Goal: Task Accomplishment & Management: Use online tool/utility

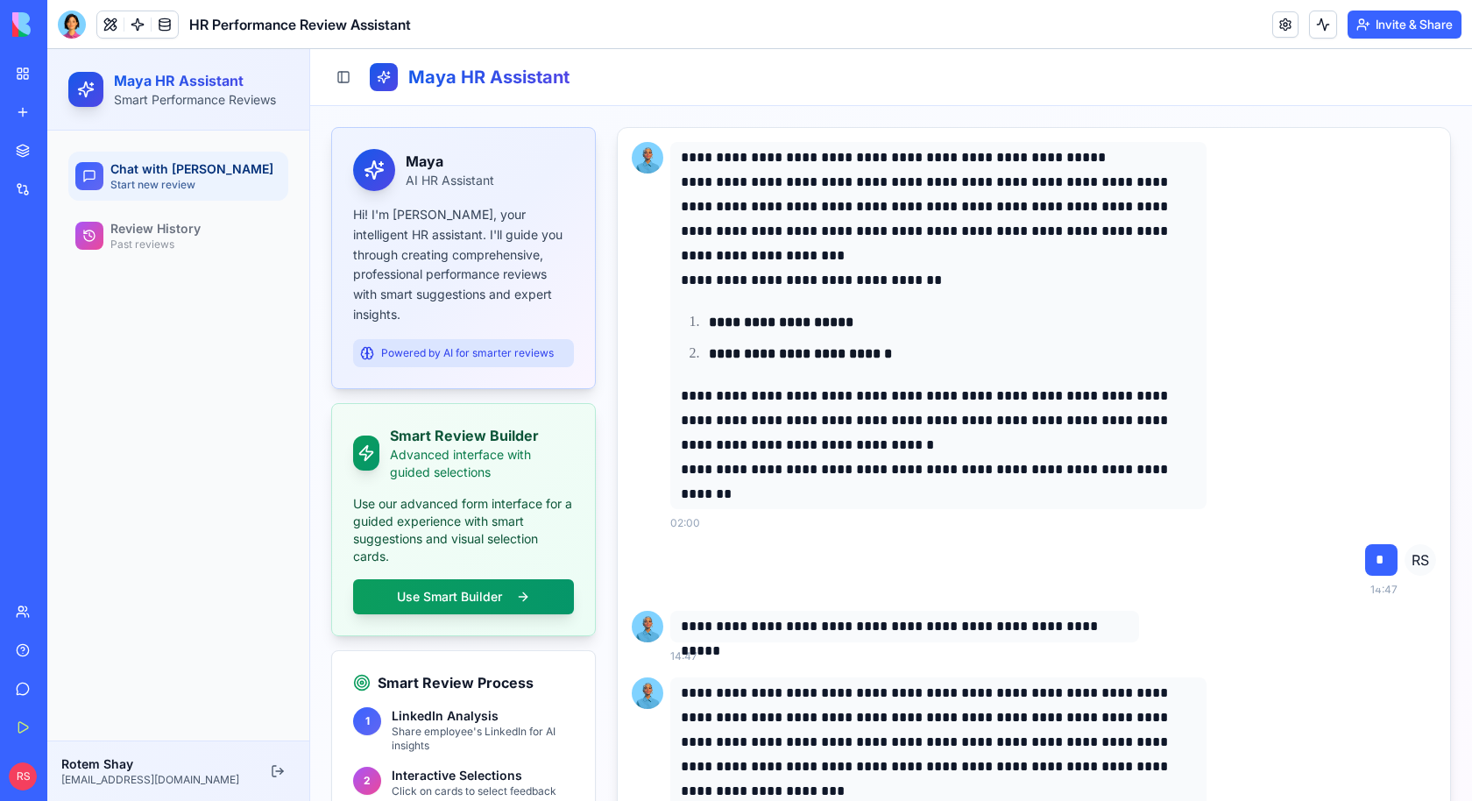
click at [65, 84] on link "My Workspace" at bounding box center [40, 73] width 70 height 35
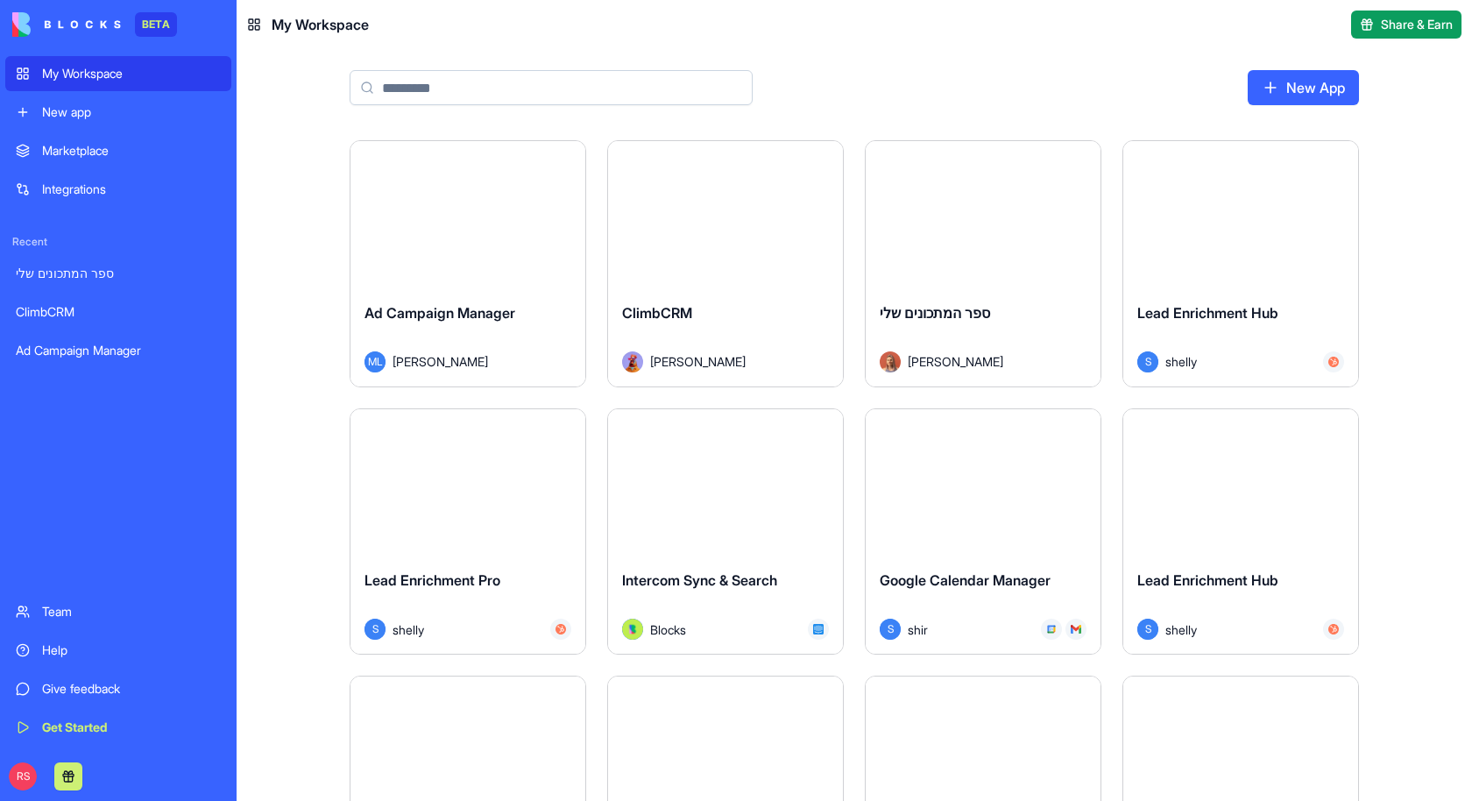
click at [545, 97] on input at bounding box center [550, 87] width 403 height 35
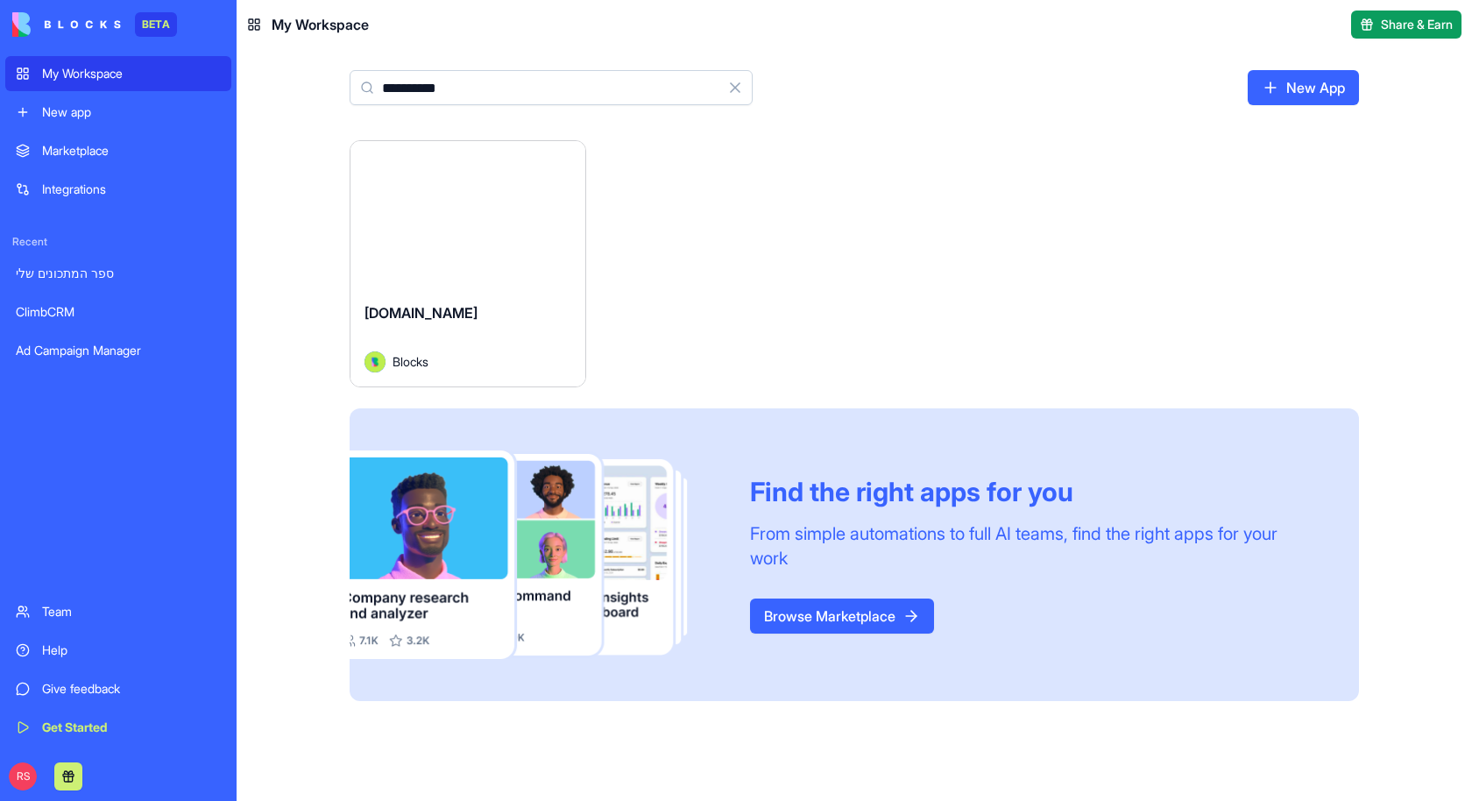
type input "**********"
click at [518, 342] on div "[DOMAIN_NAME]" at bounding box center [467, 326] width 207 height 49
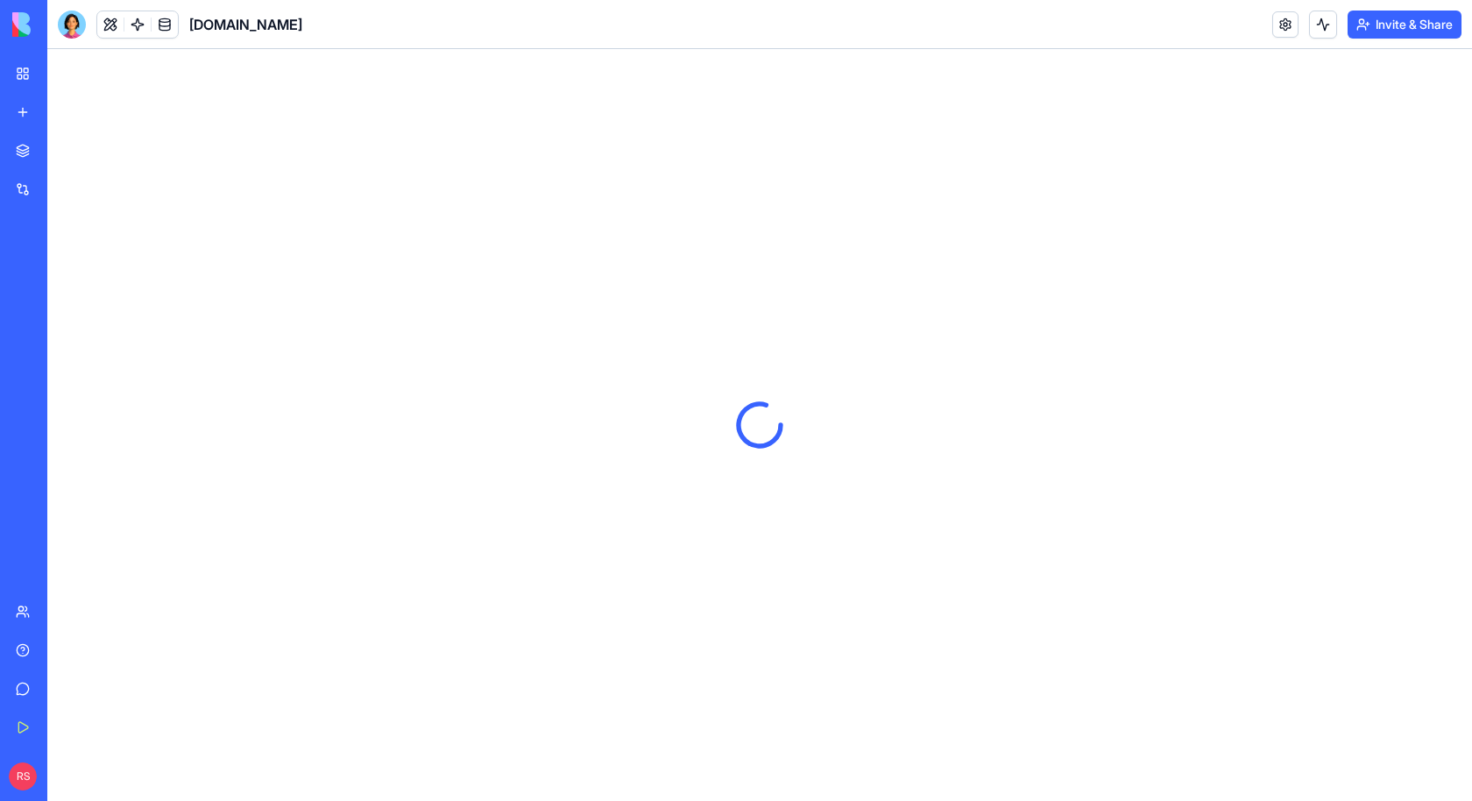
click at [1056, 29] on header "Blocks.diy Invite & Share" at bounding box center [759, 24] width 1424 height 49
click at [1402, 26] on html "BETA My Workspace New app Marketplace Integrations Recent ספר המתכונים שלי Clim…" at bounding box center [736, 400] width 1472 height 801
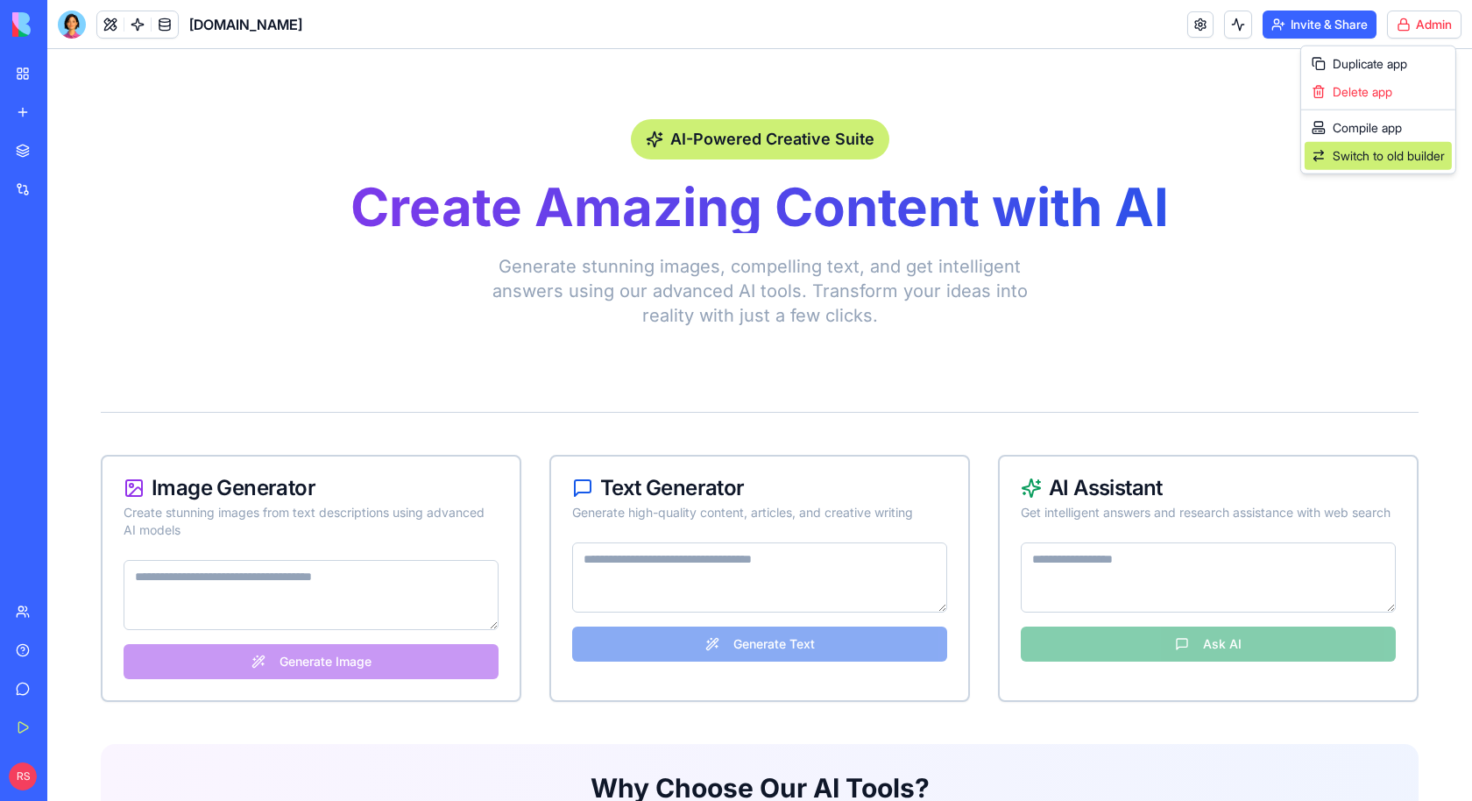
click at [1349, 154] on span "Switch to old builder" at bounding box center [1388, 156] width 112 height 18
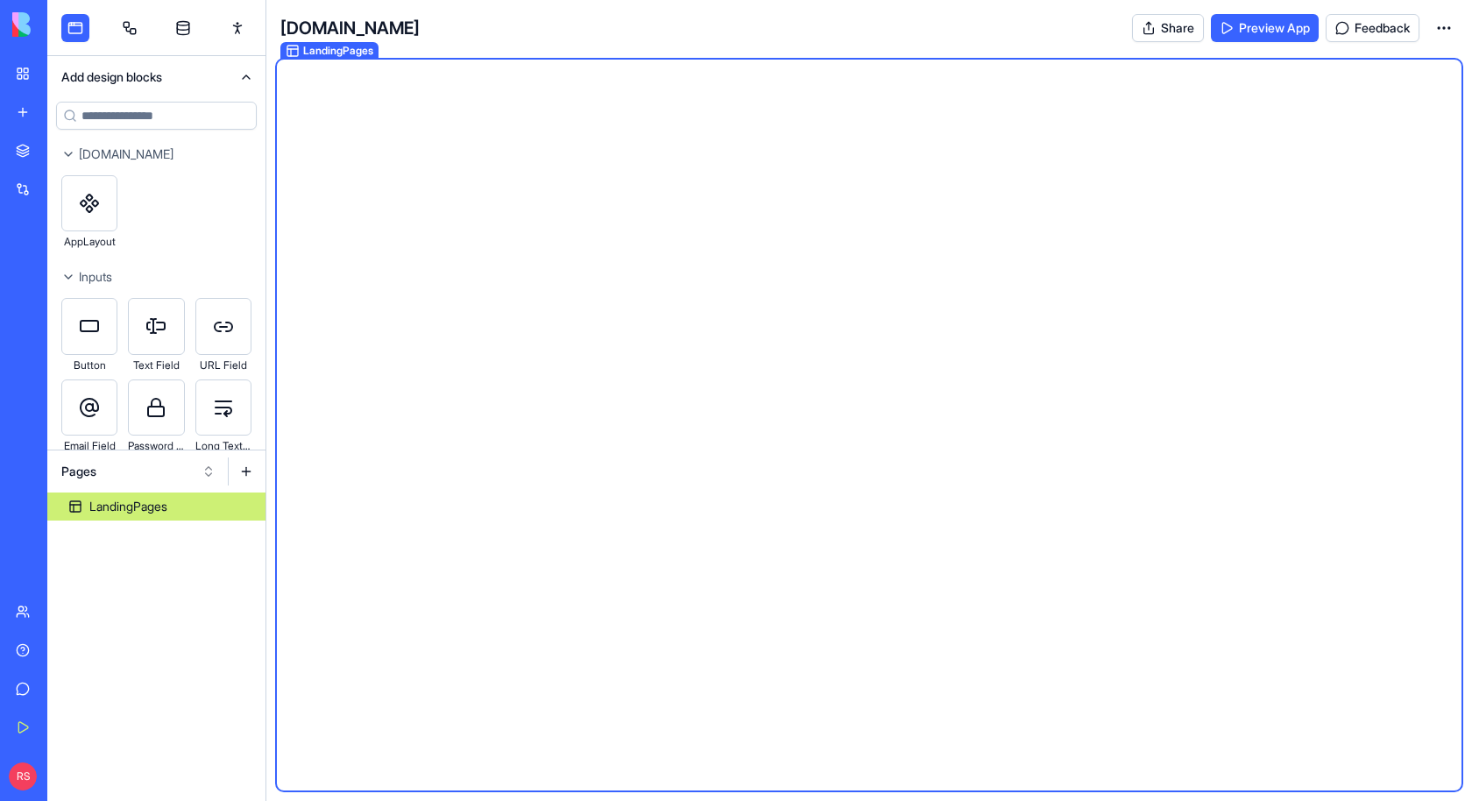
click at [162, 471] on button "Pages" at bounding box center [139, 471] width 172 height 28
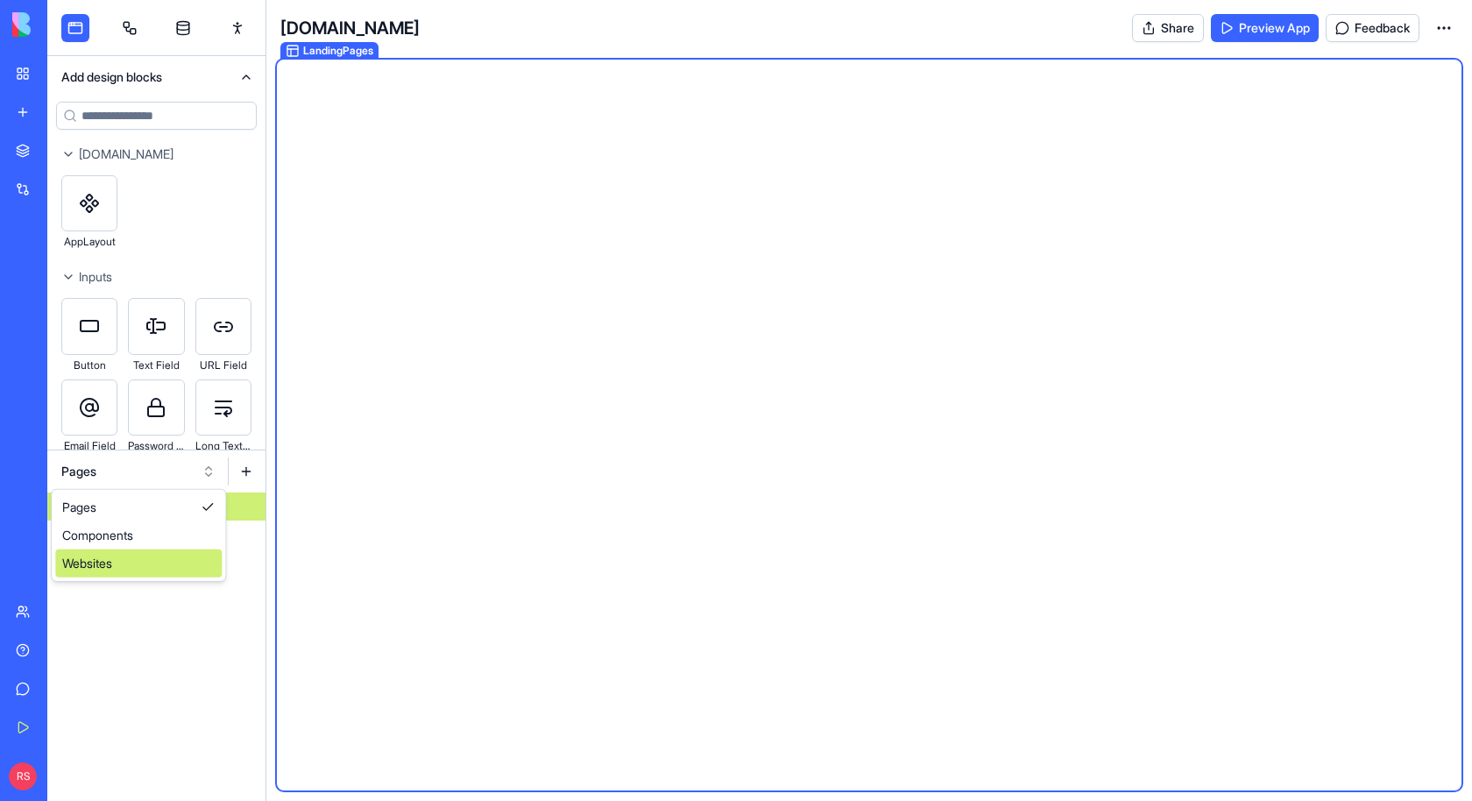
click at [129, 552] on div "Websites" at bounding box center [138, 563] width 166 height 28
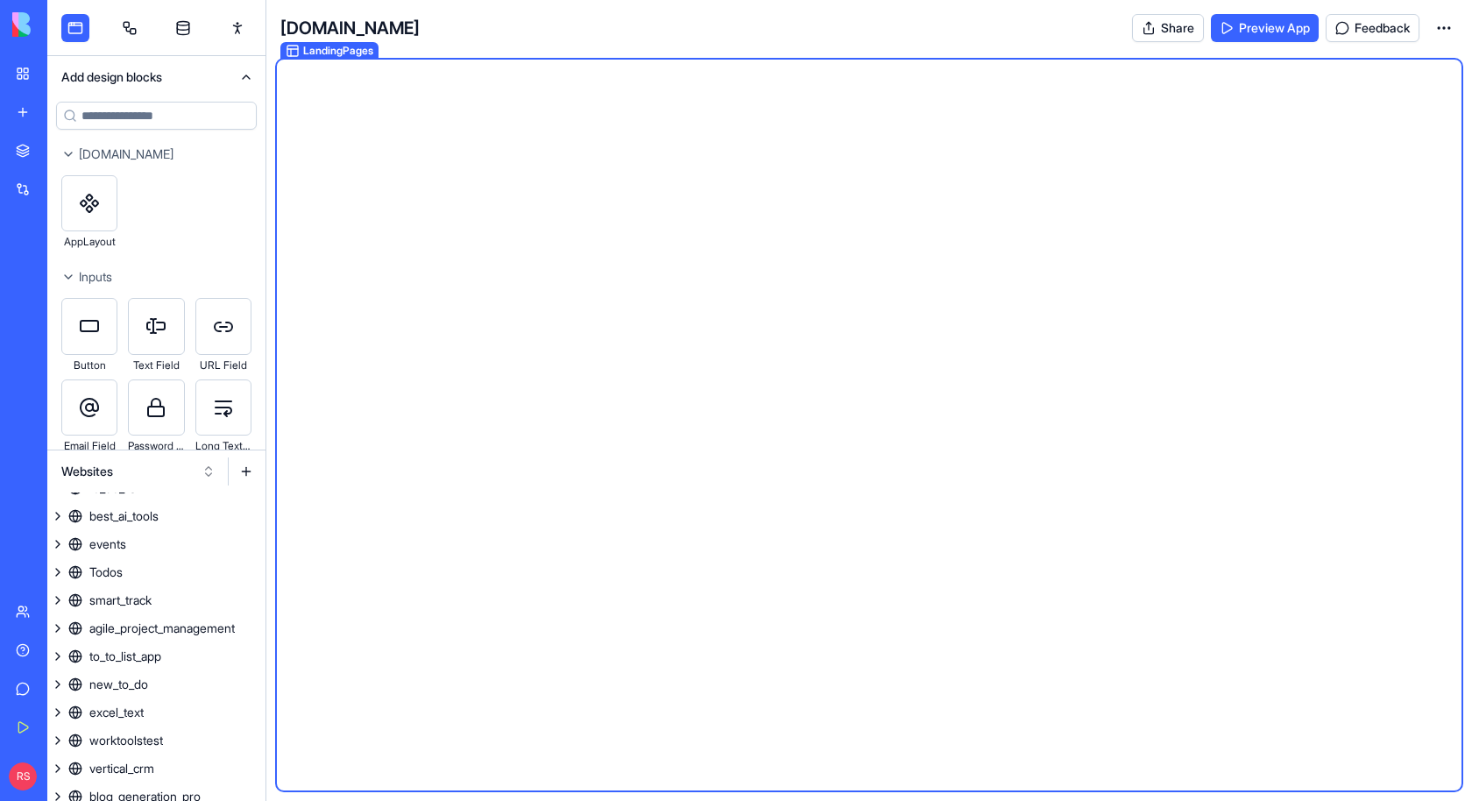
scroll to position [1540, 0]
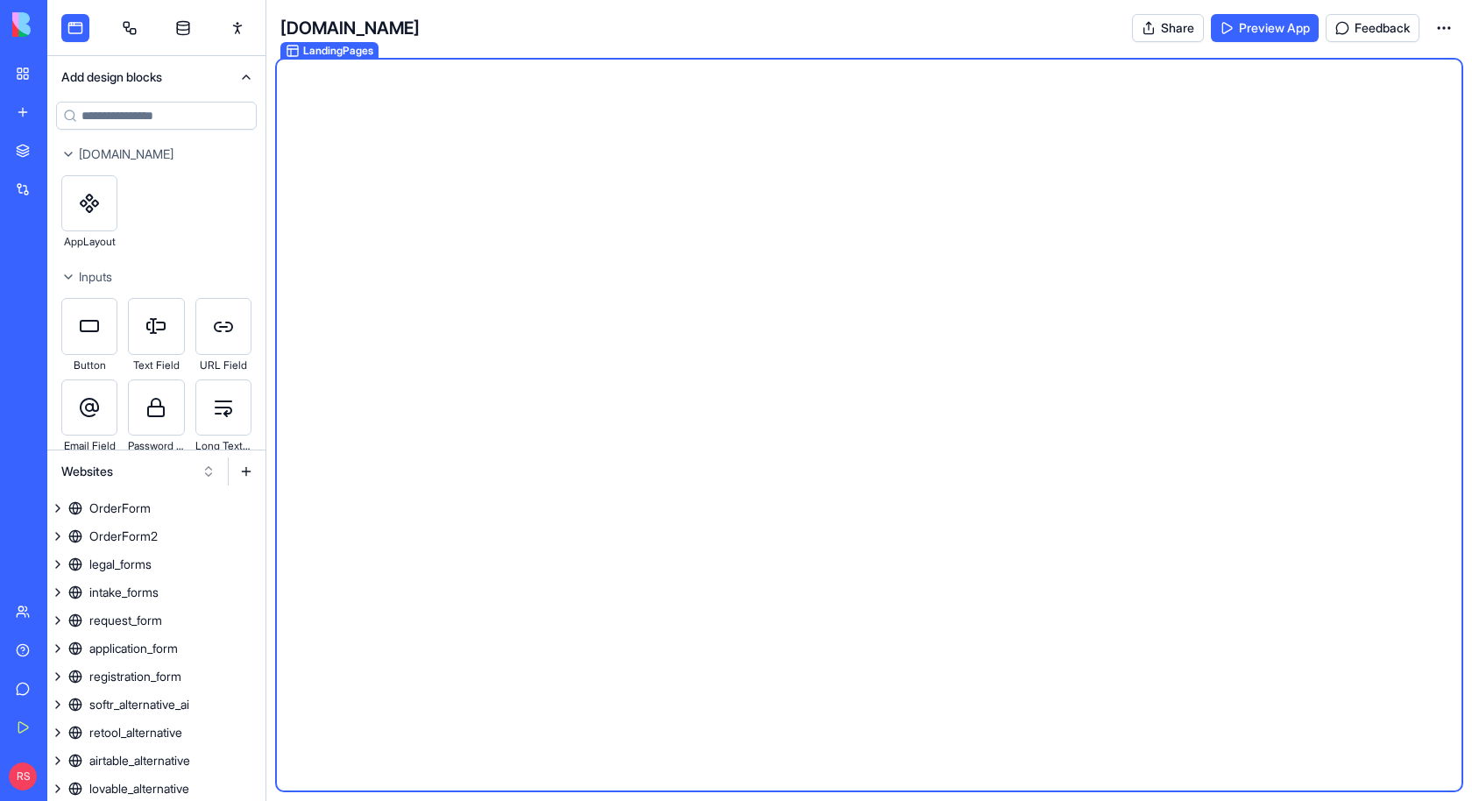
click at [249, 469] on button at bounding box center [246, 471] width 28 height 28
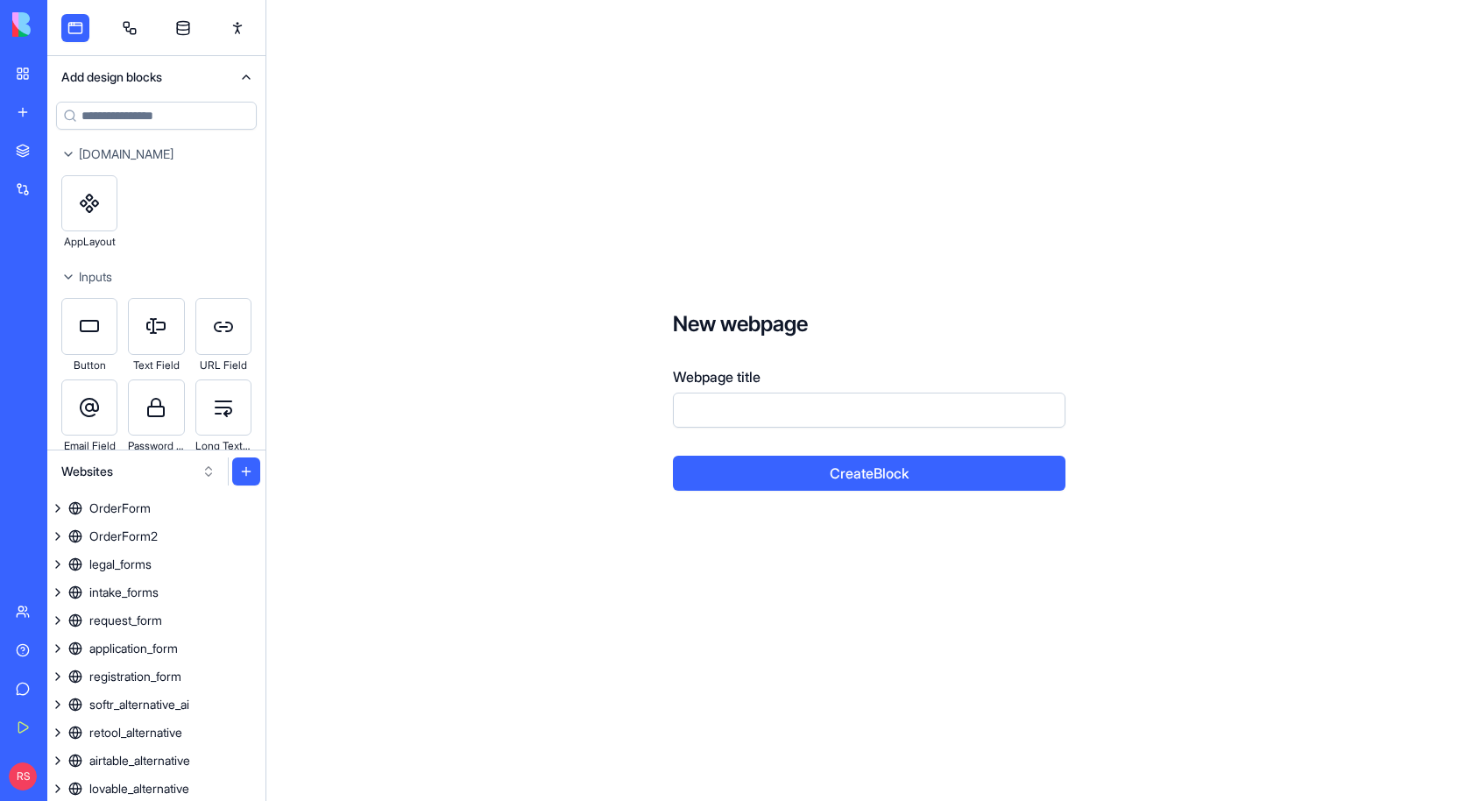
click at [723, 415] on input "Webpage title" at bounding box center [869, 409] width 392 height 35
type input "**********"
click at [730, 484] on button "Create Block" at bounding box center [869, 472] width 392 height 35
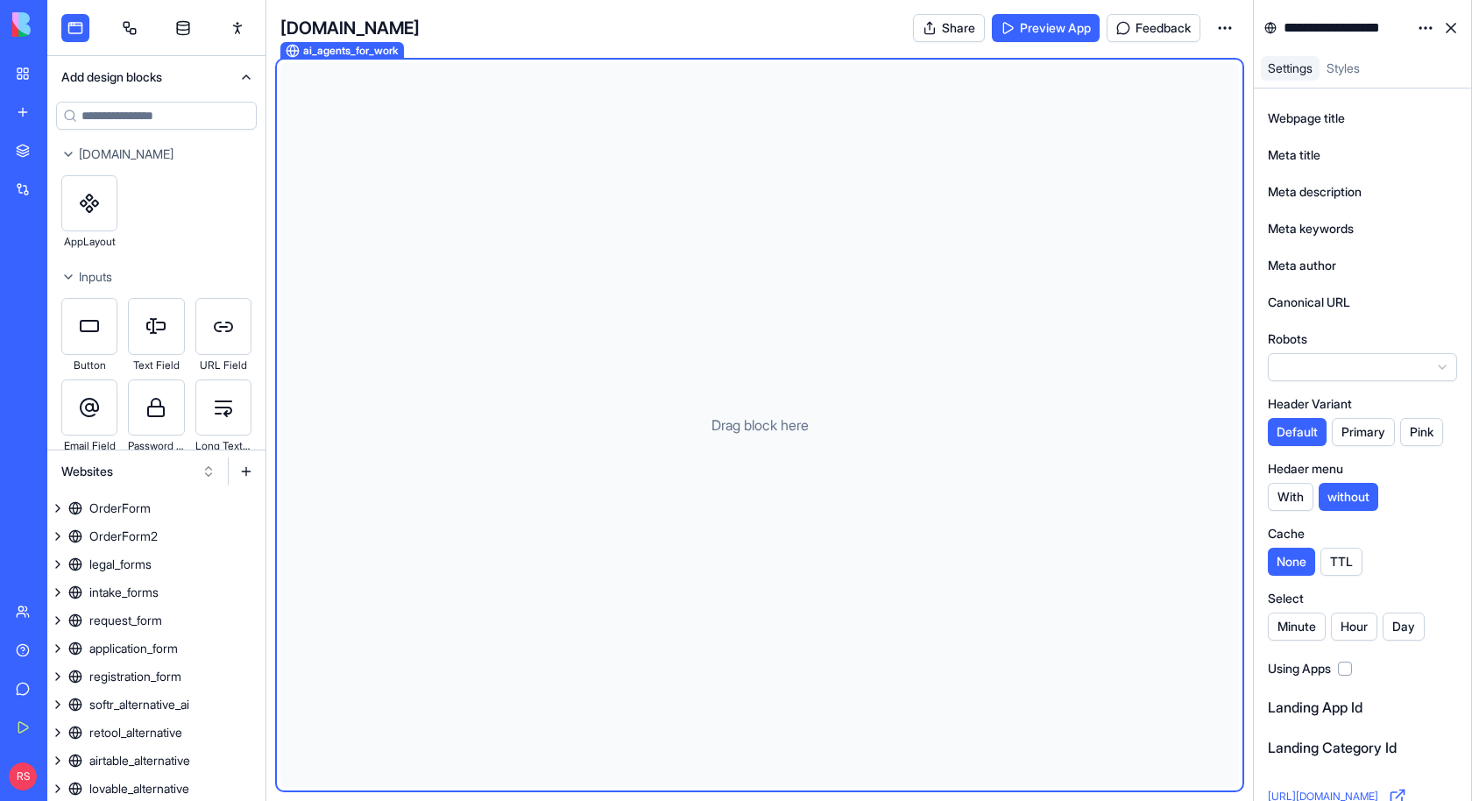
scroll to position [1569, 0]
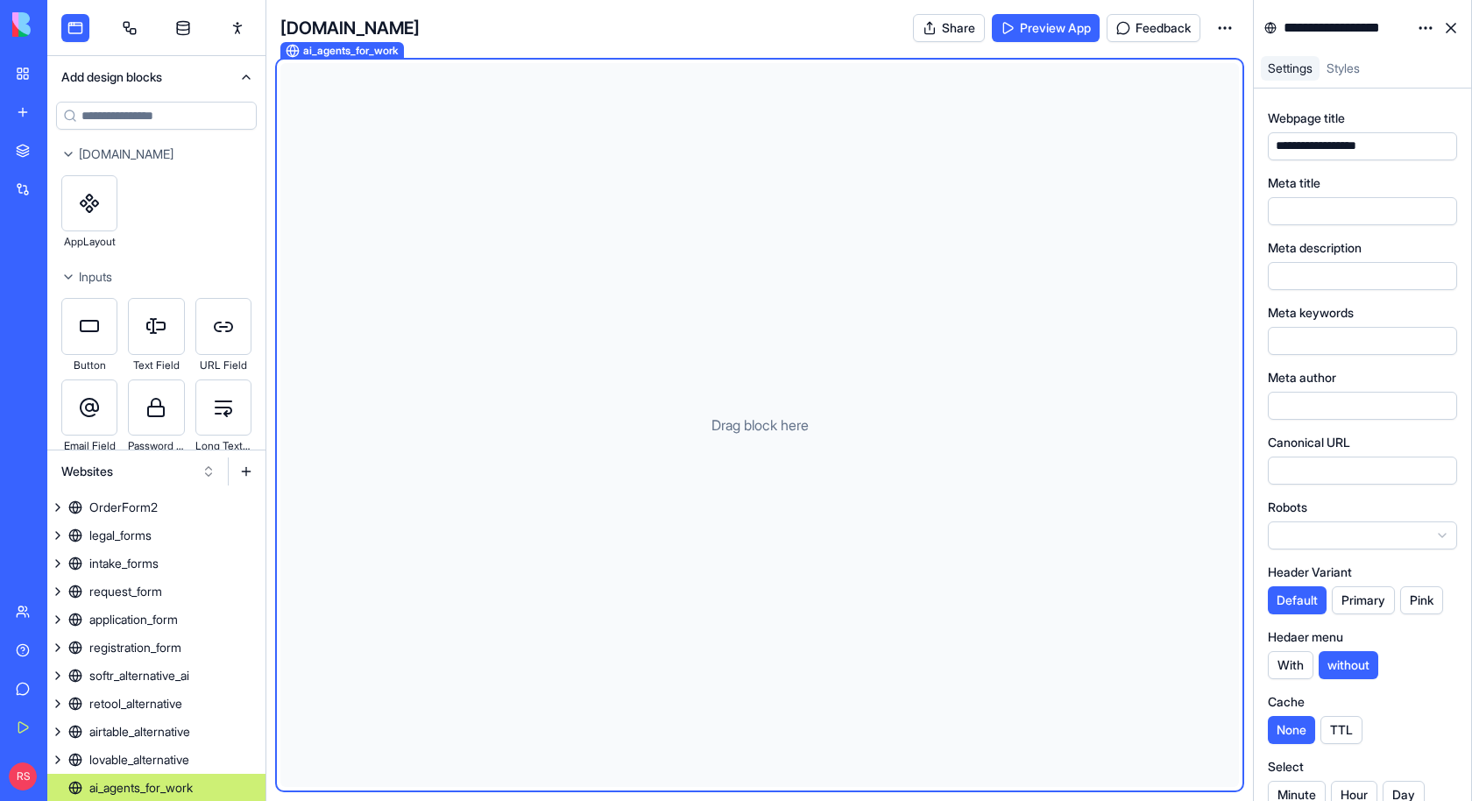
click at [124, 119] on input at bounding box center [156, 116] width 201 height 28
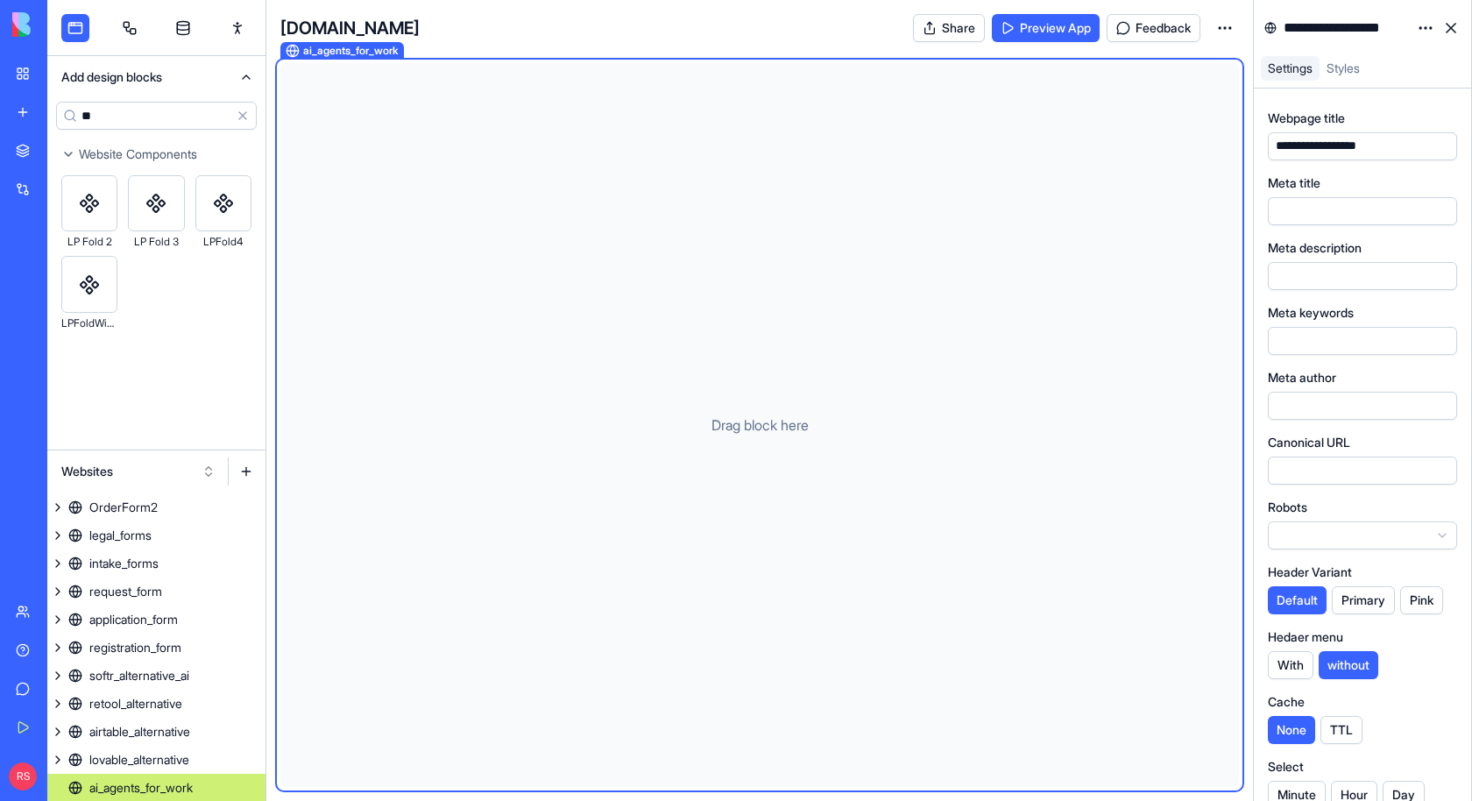
type input "**"
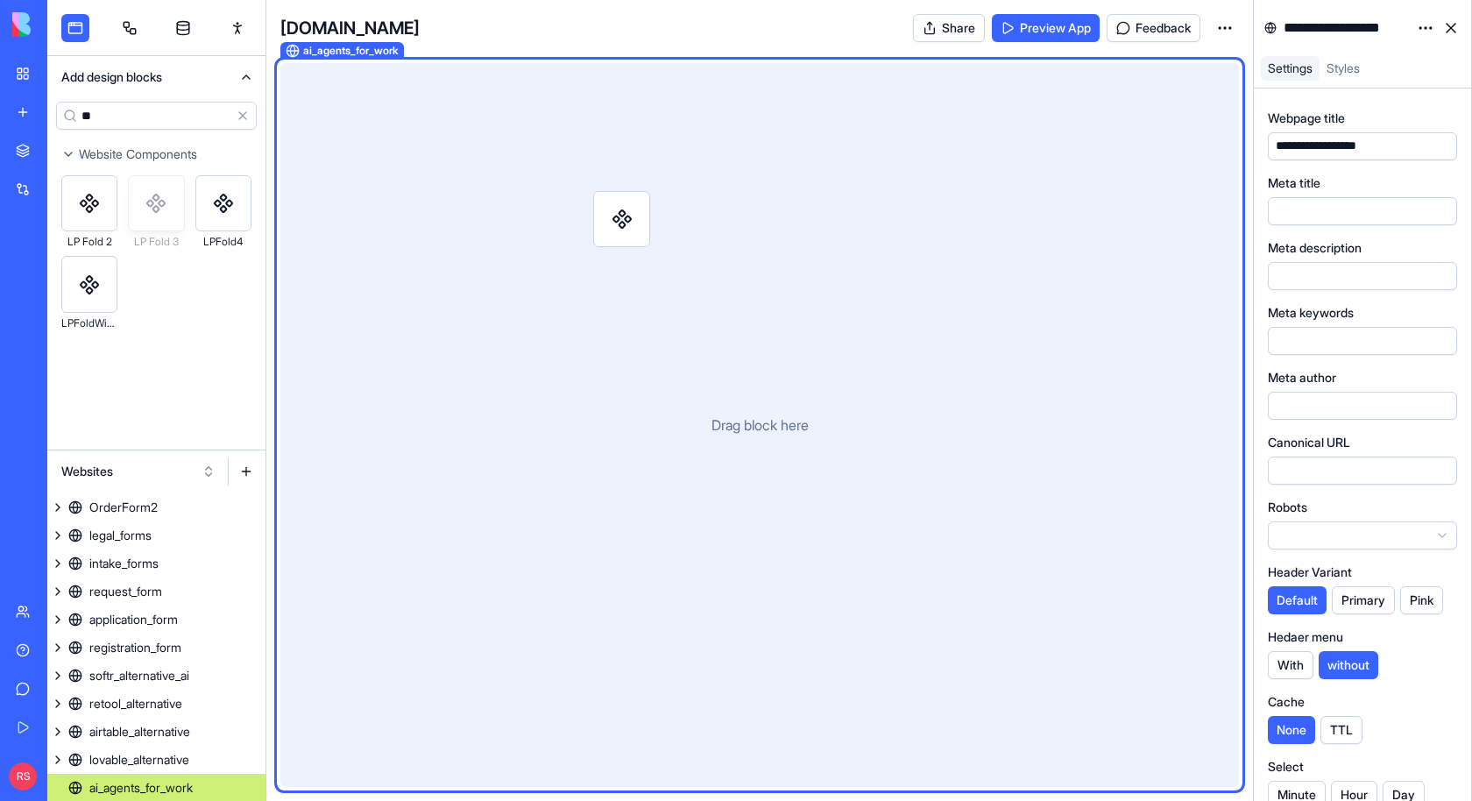
drag, startPoint x: 166, startPoint y: 196, endPoint x: 633, endPoint y: 214, distance: 468.1
click at [633, 214] on div "Add design blocks ** Clear Website Components LP Fold 2 LP Fold 3 LPFold4 LPFol…" at bounding box center [759, 400] width 1424 height 801
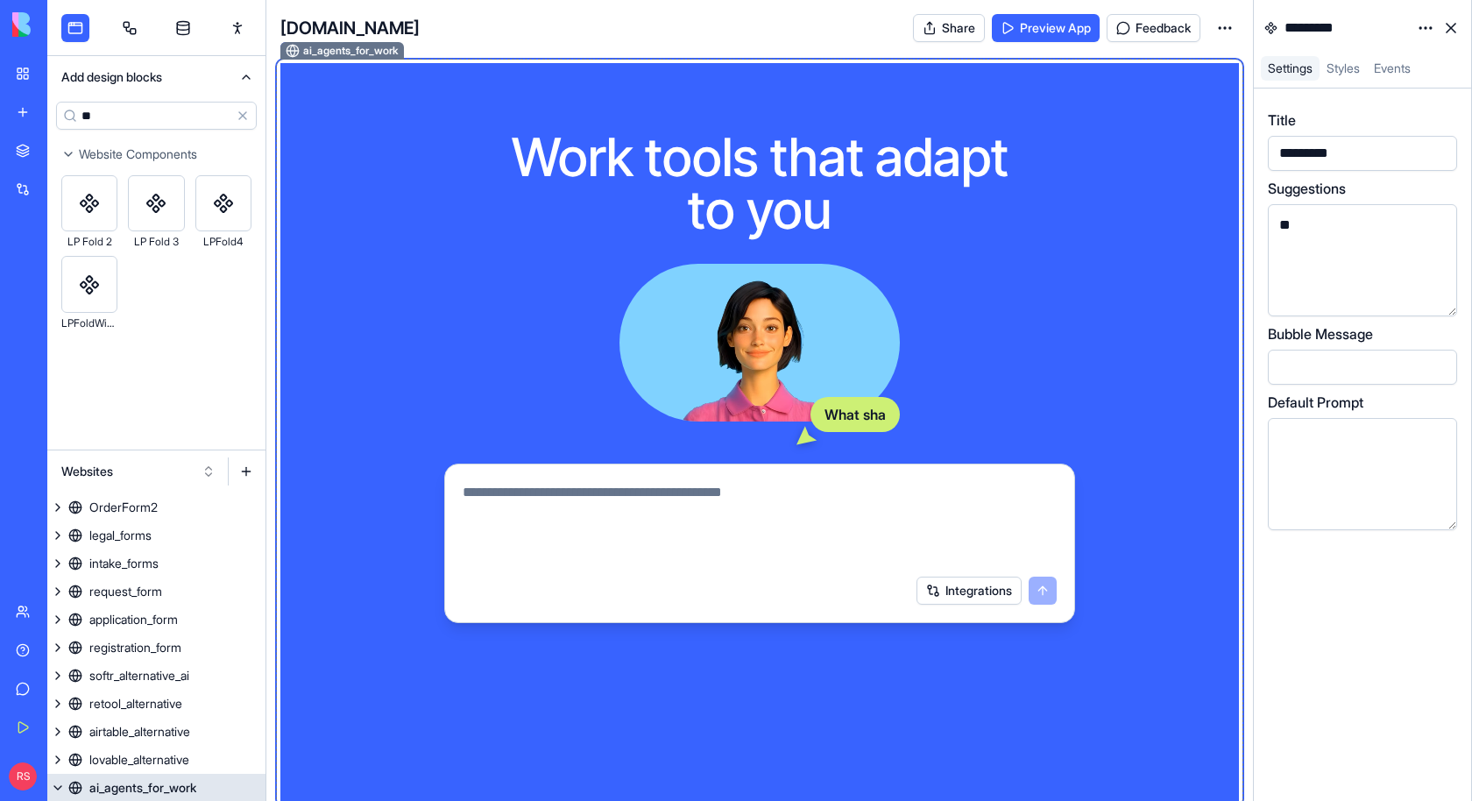
scroll to position [1596, 0]
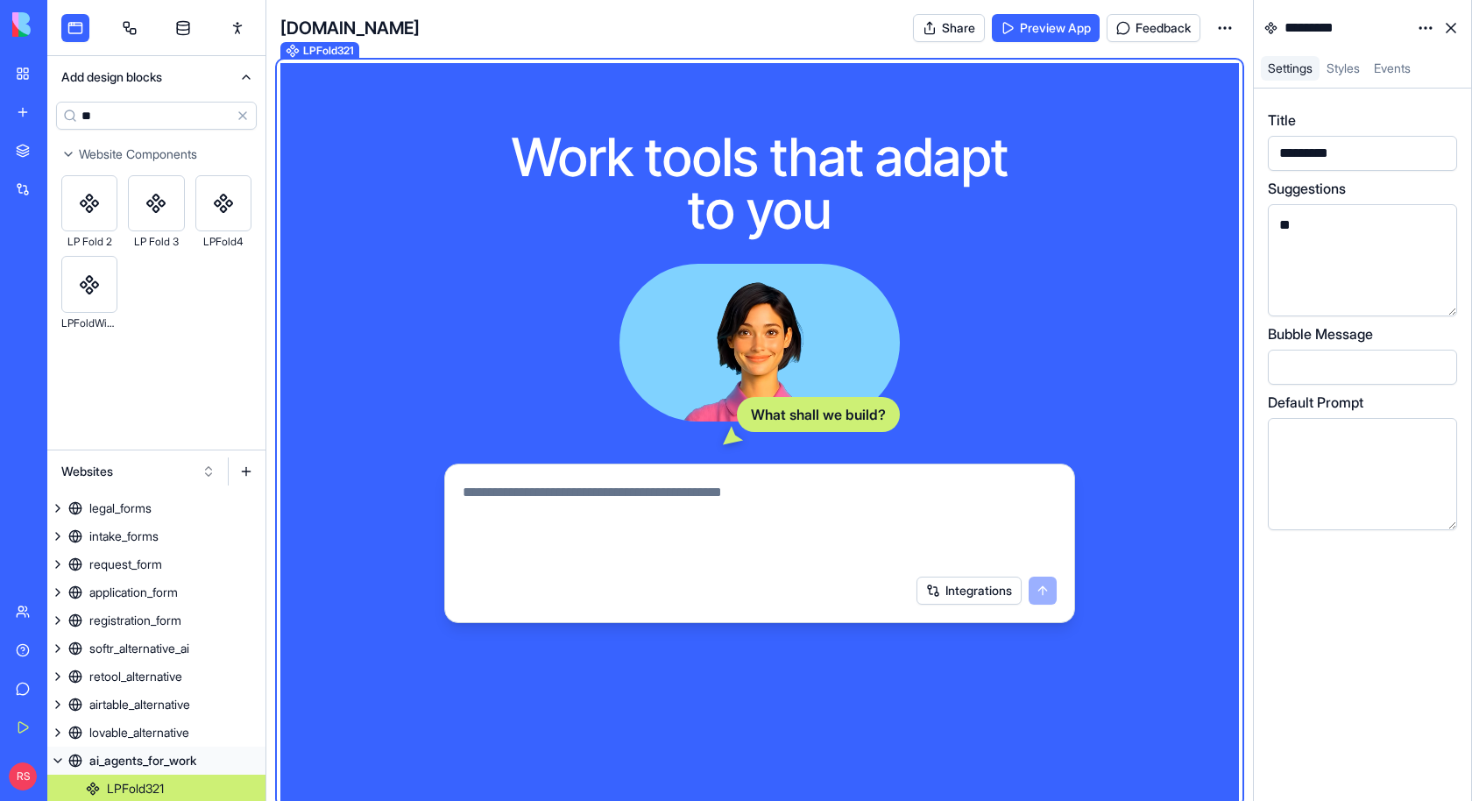
click at [256, 787] on html "BETA My Workspace New app Marketplace Integrations Recent ספר המתכונים שלי Clim…" at bounding box center [736, 400] width 1472 height 801
click at [255, 751] on span "Delete" at bounding box center [255, 753] width 36 height 18
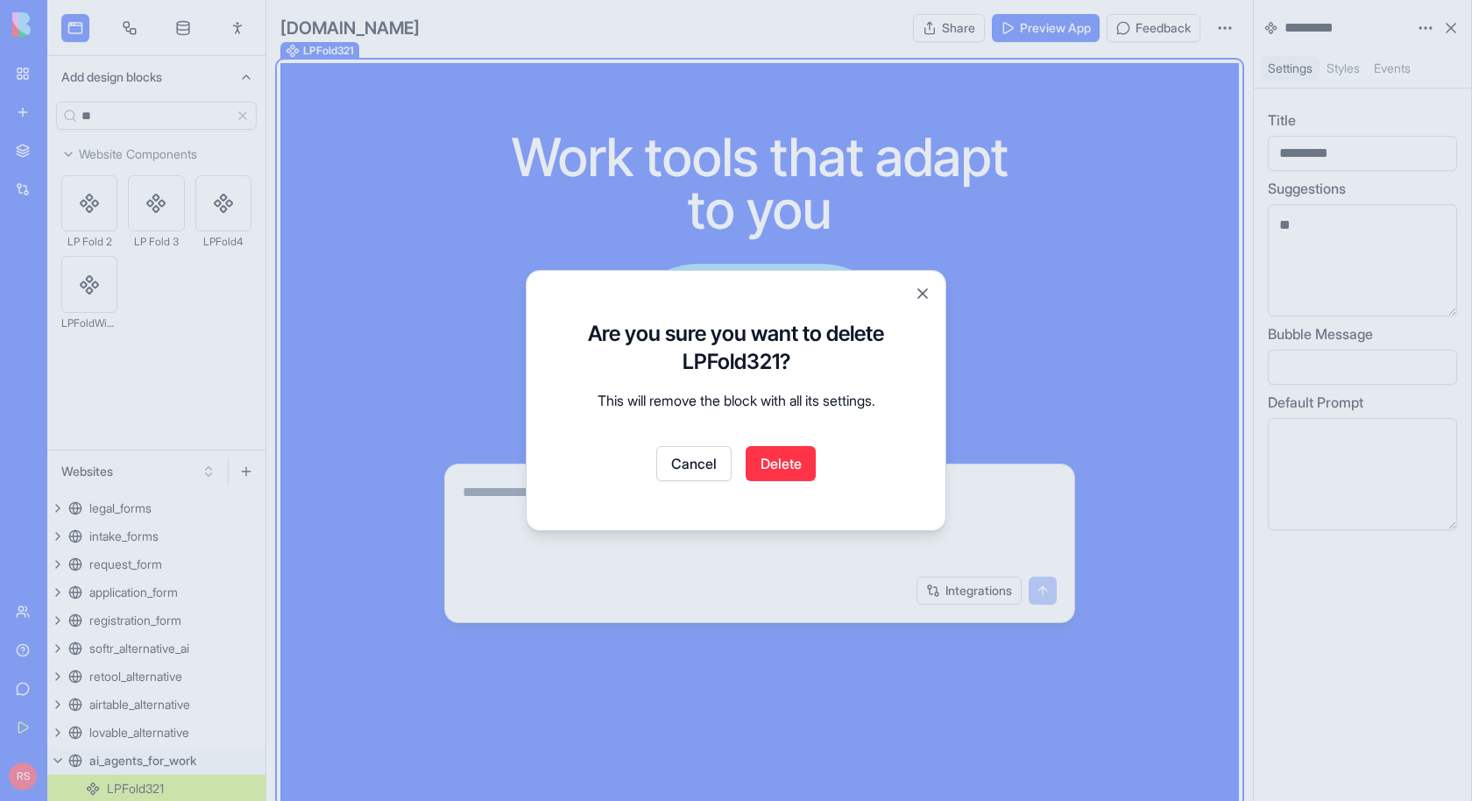
click at [784, 472] on button "Delete" at bounding box center [780, 463] width 70 height 35
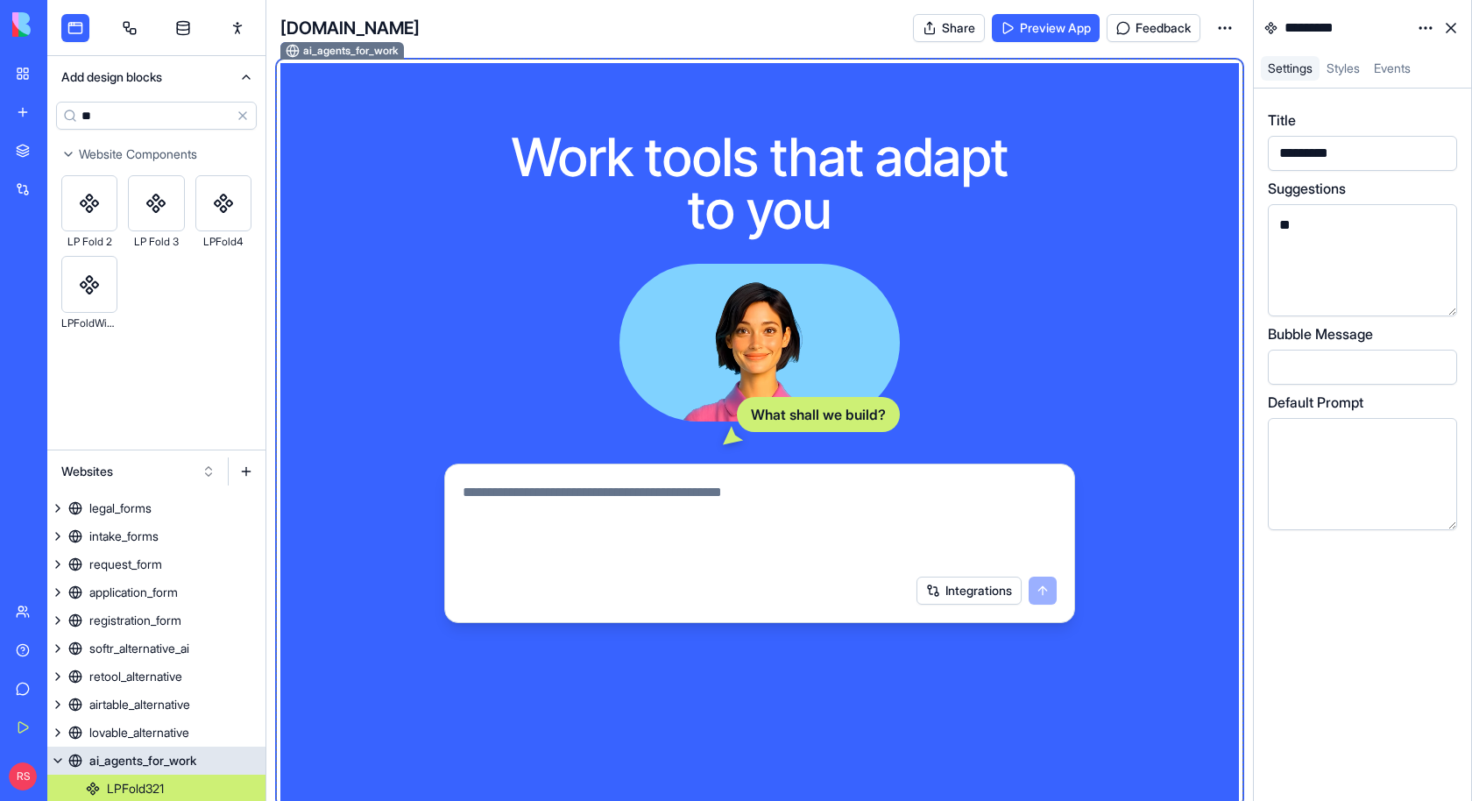
click at [182, 761] on div "ai_agents_for_work" at bounding box center [142, 761] width 107 height 18
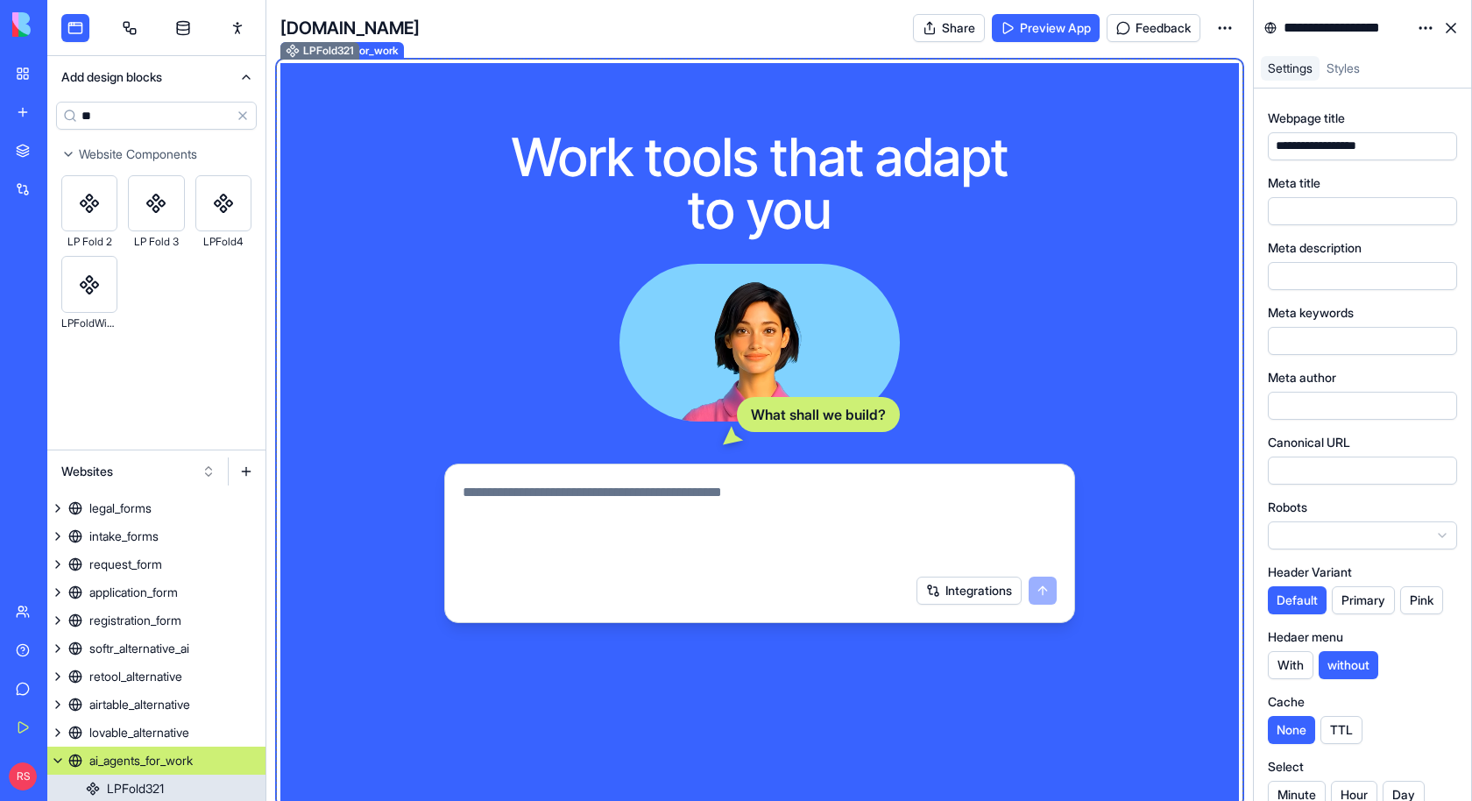
click at [161, 783] on div "LPFold321" at bounding box center [135, 789] width 57 height 18
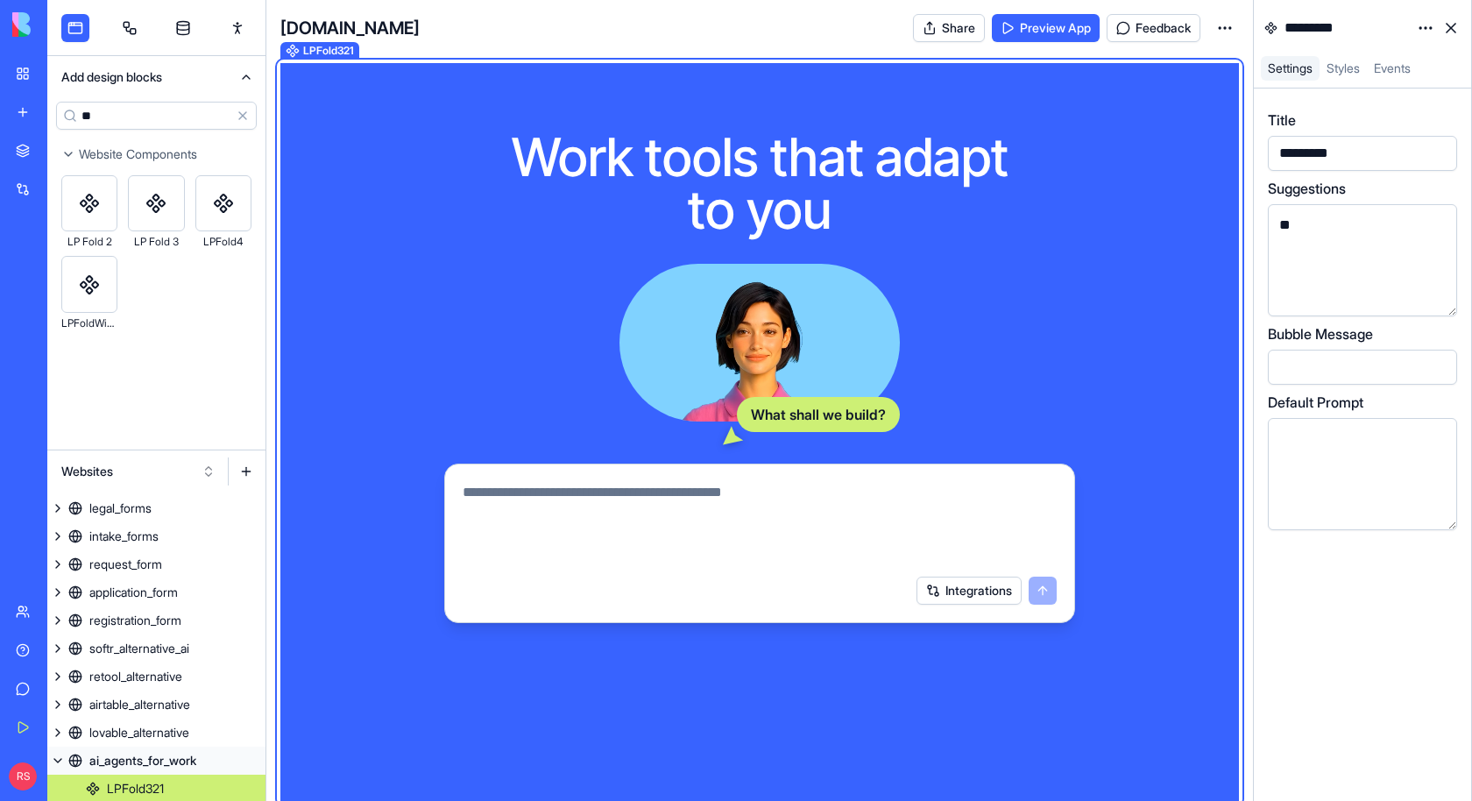
click at [245, 785] on link "LPFold321" at bounding box center [156, 788] width 218 height 28
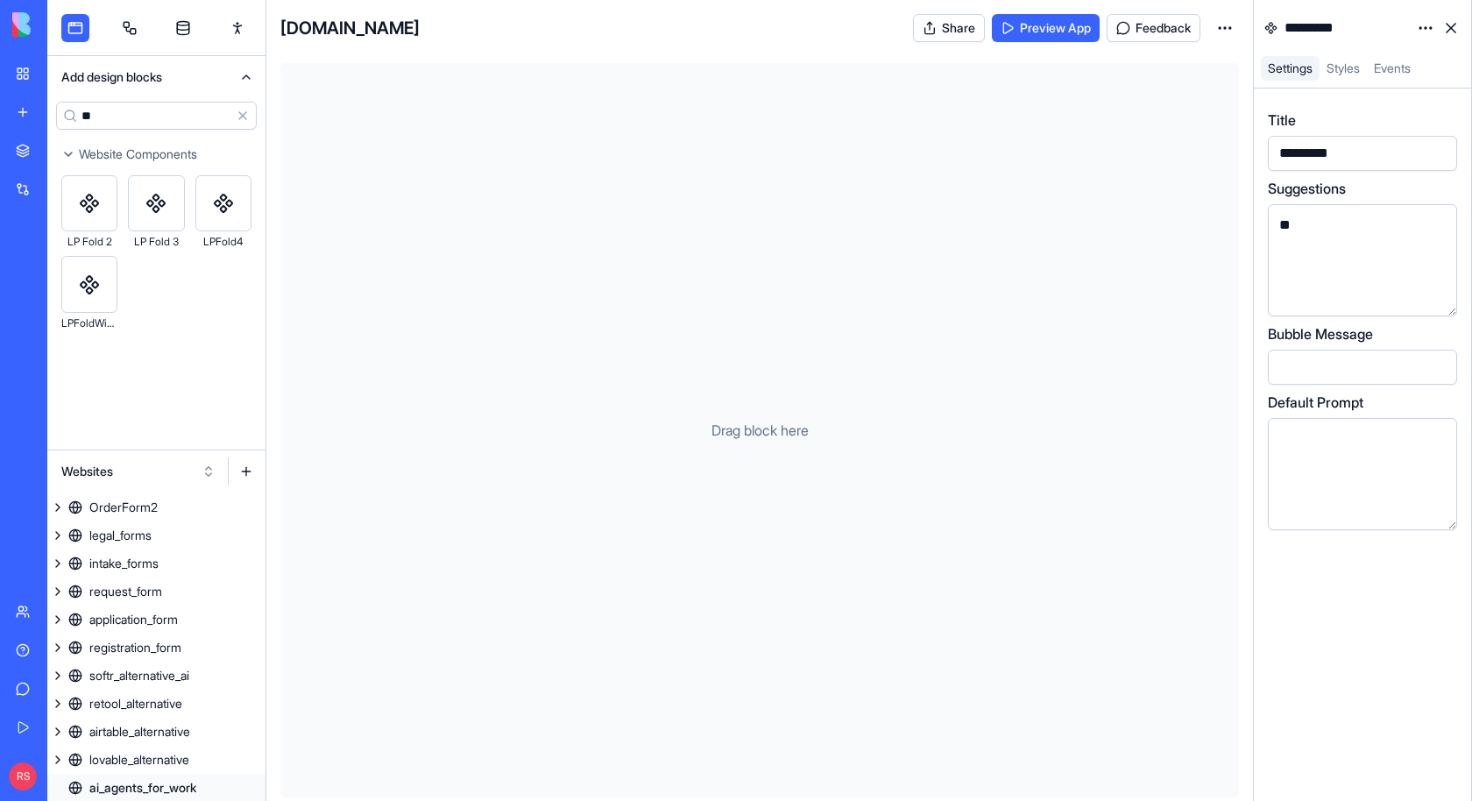
scroll to position [1569, 0]
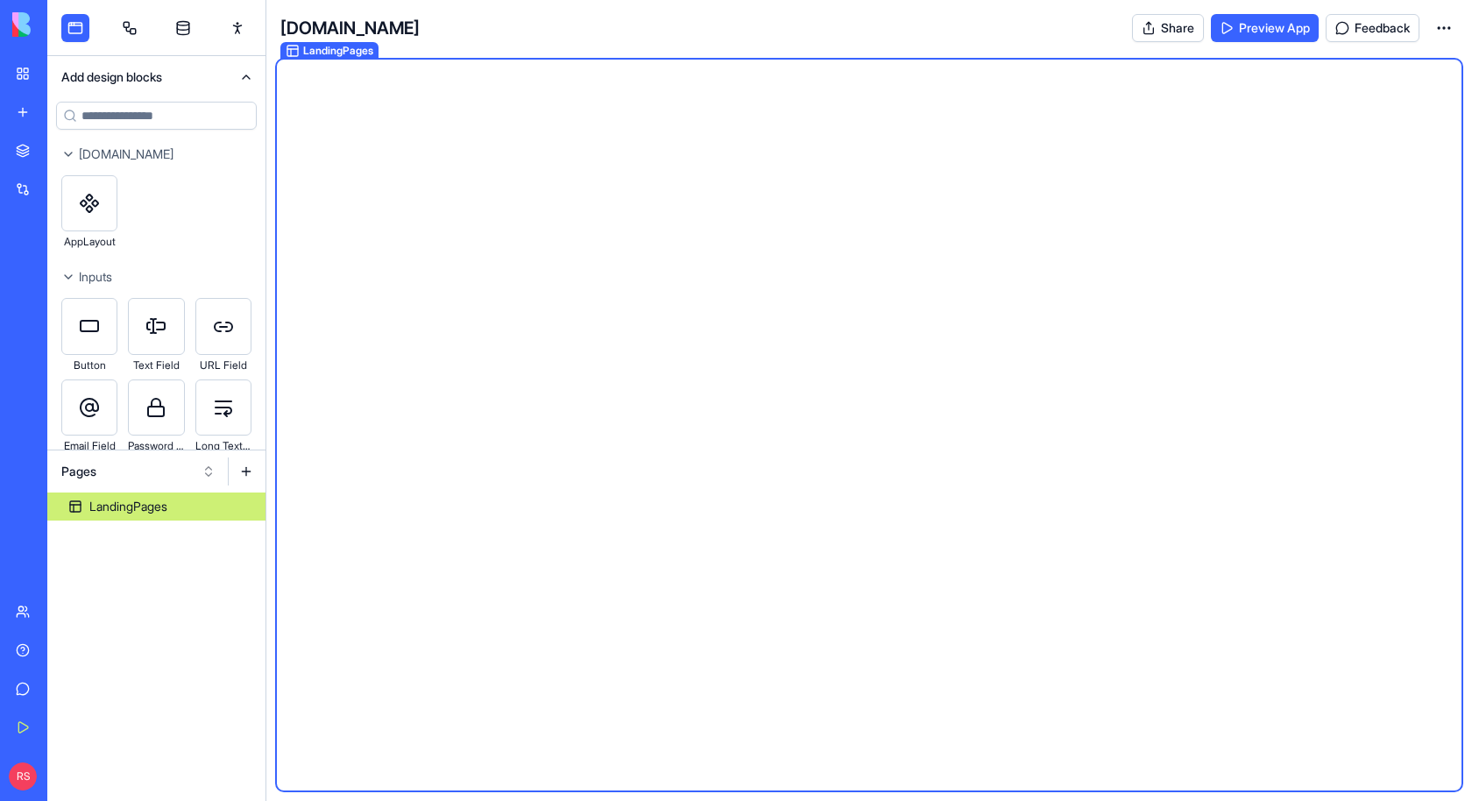
click at [112, 472] on button "Pages" at bounding box center [139, 471] width 172 height 28
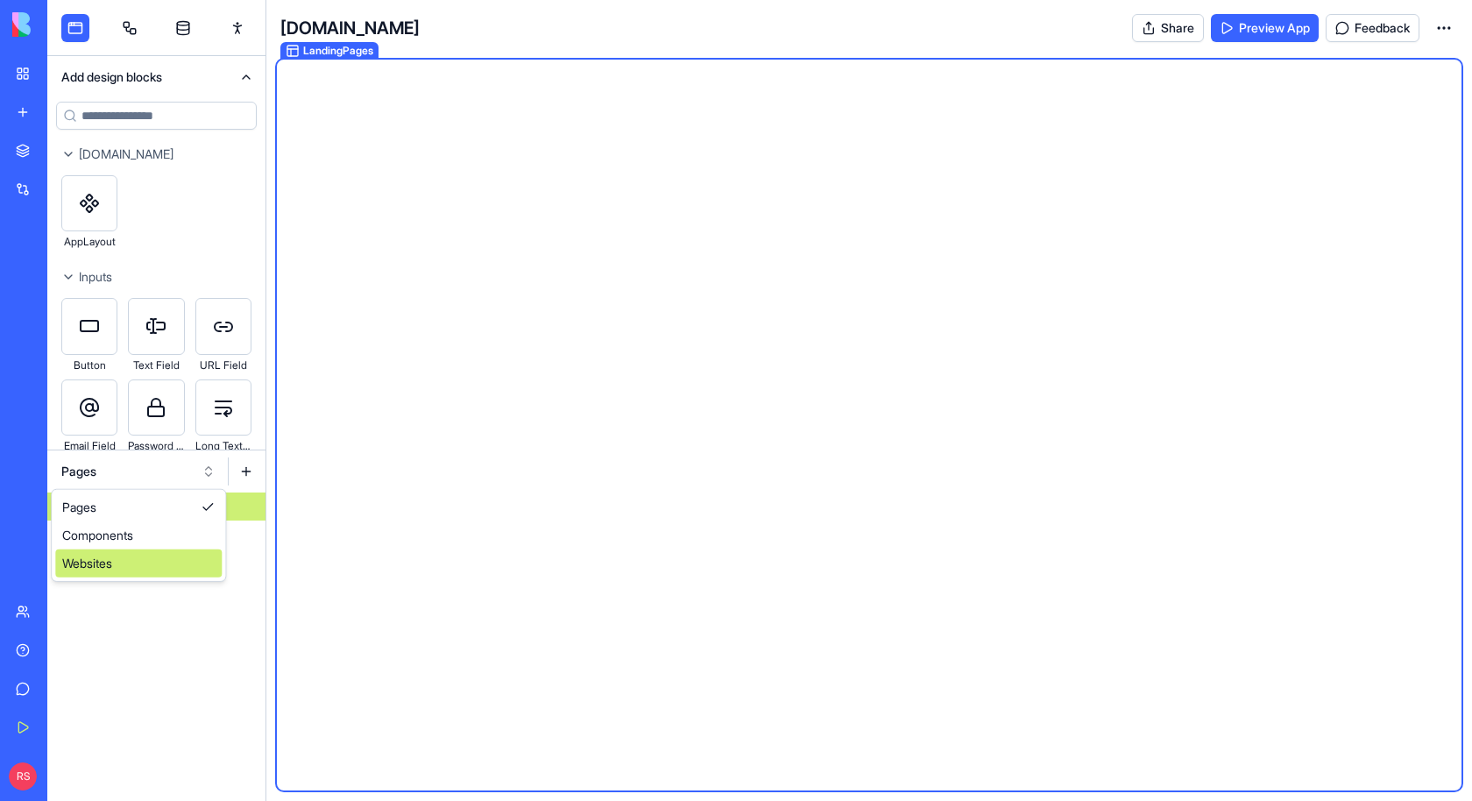
click at [115, 566] on div "Websites" at bounding box center [138, 563] width 166 height 28
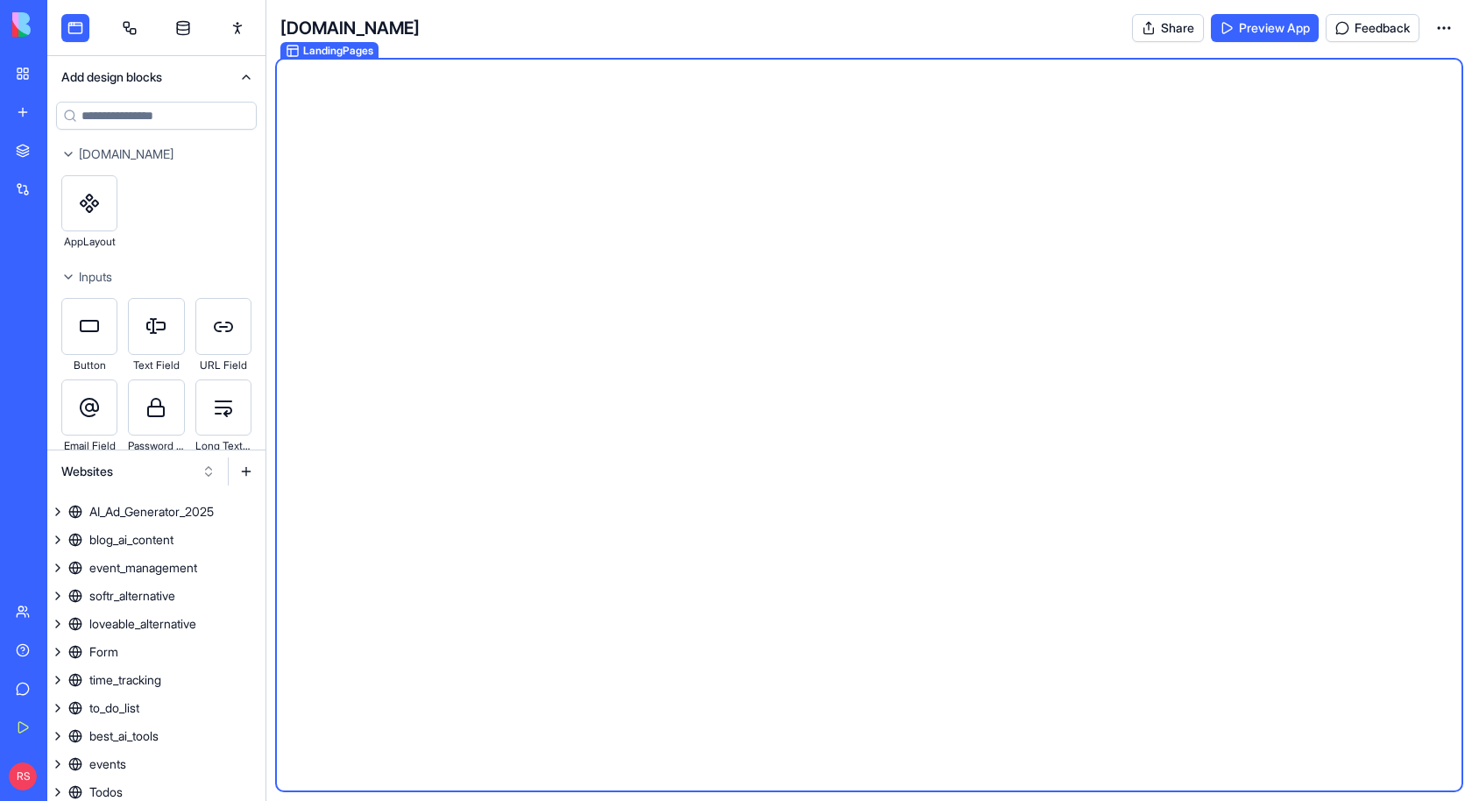
scroll to position [1569, 0]
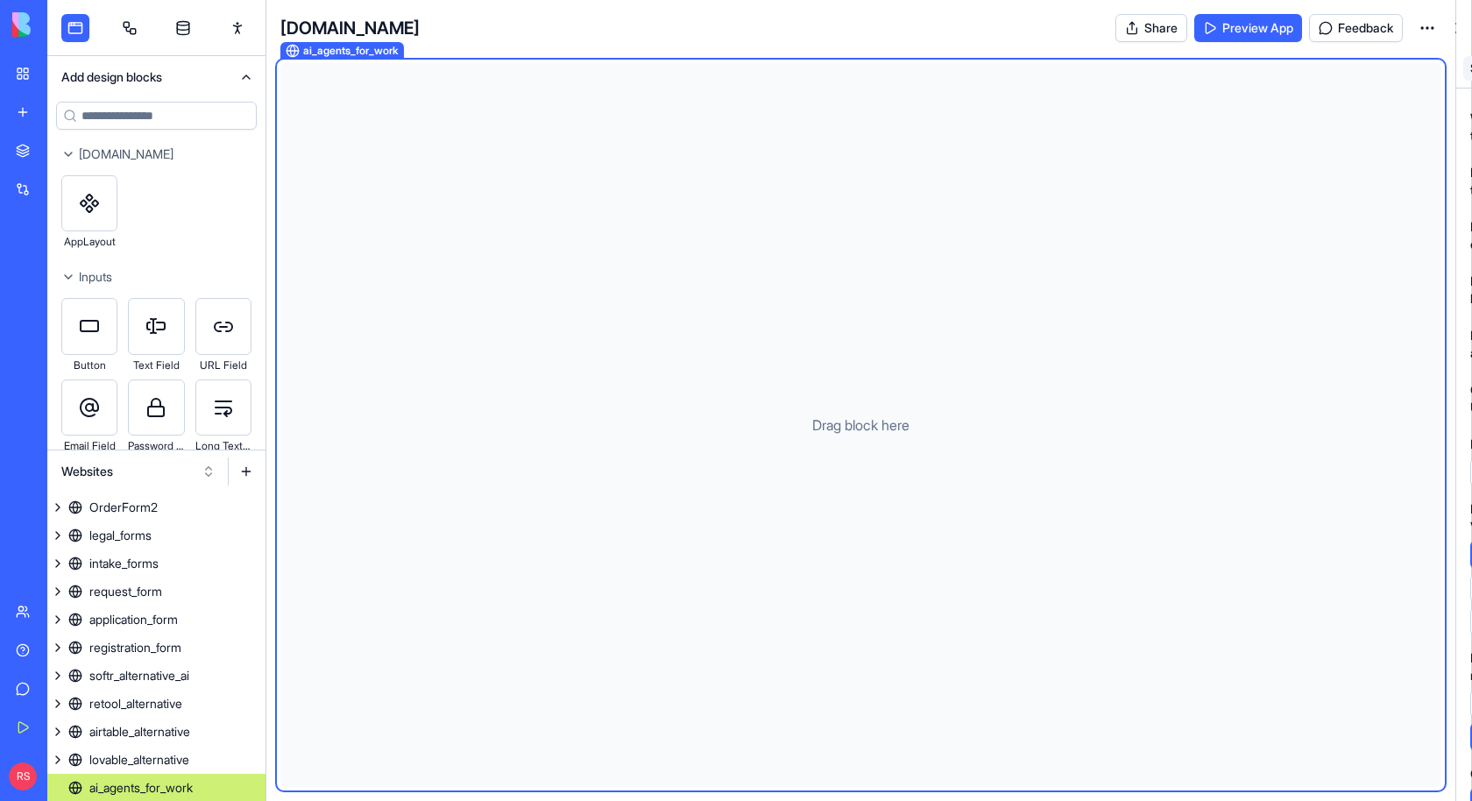
click at [131, 784] on div "ai_agents_for_work" at bounding box center [140, 788] width 103 height 18
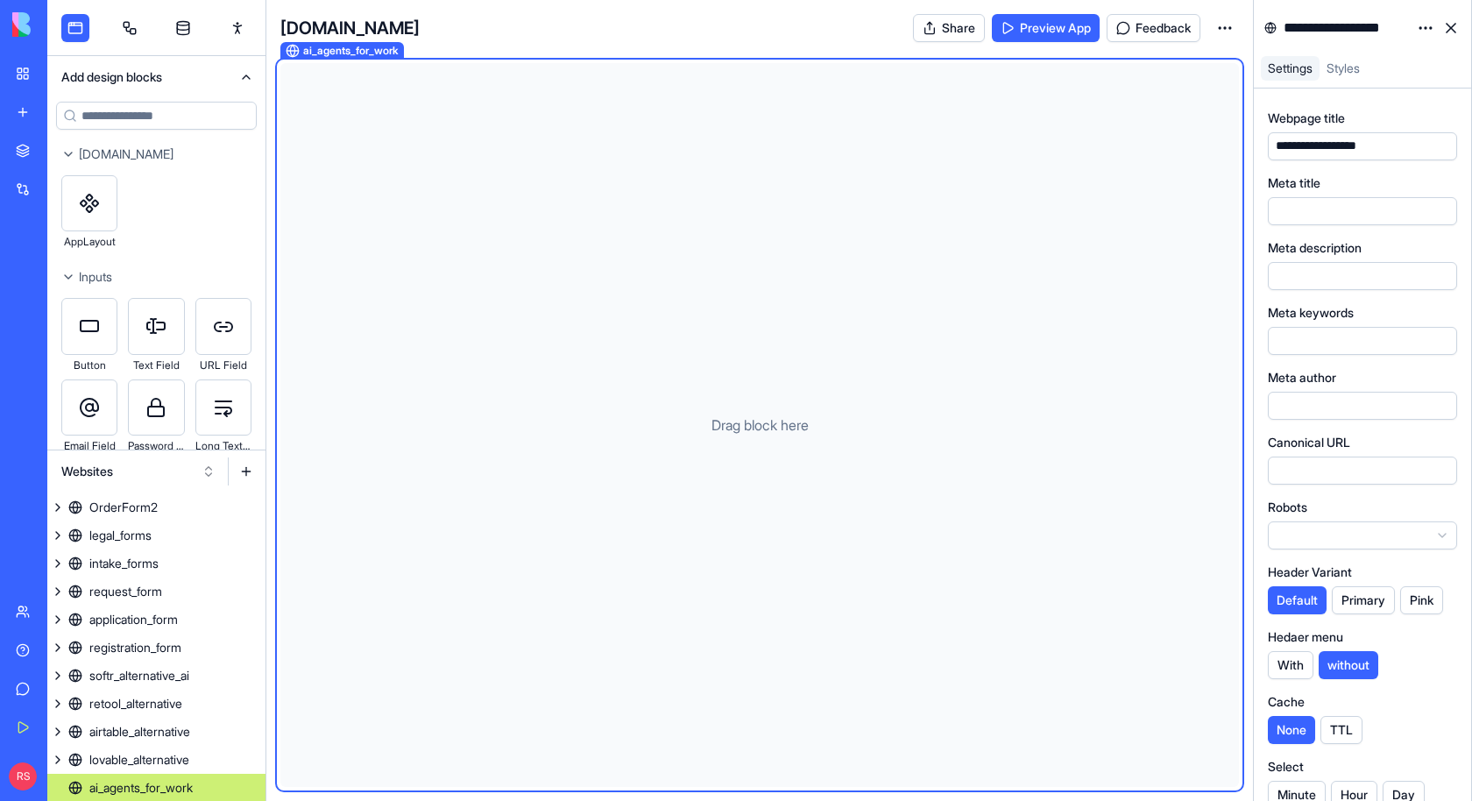
click at [162, 116] on input at bounding box center [156, 116] width 201 height 28
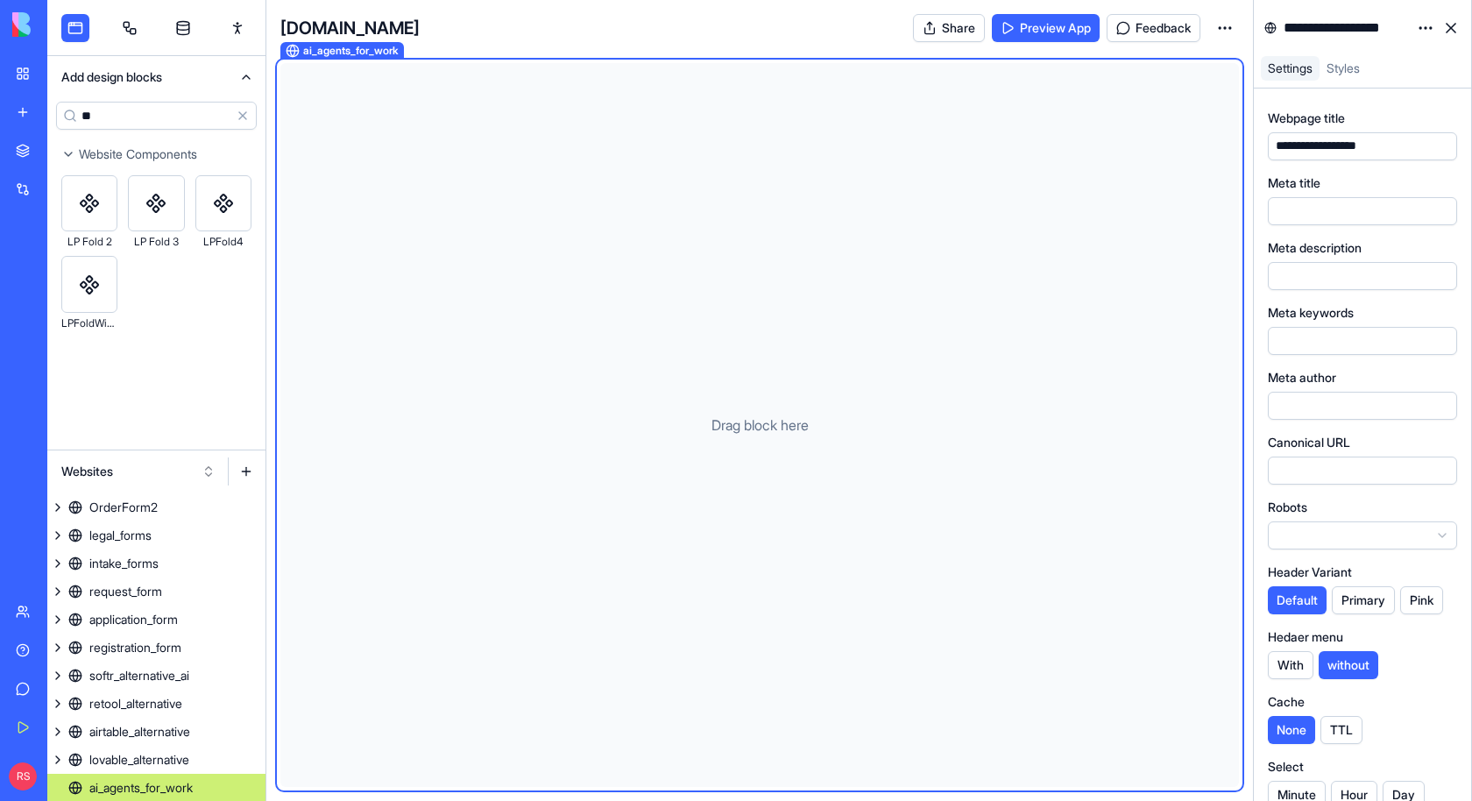
type input "**"
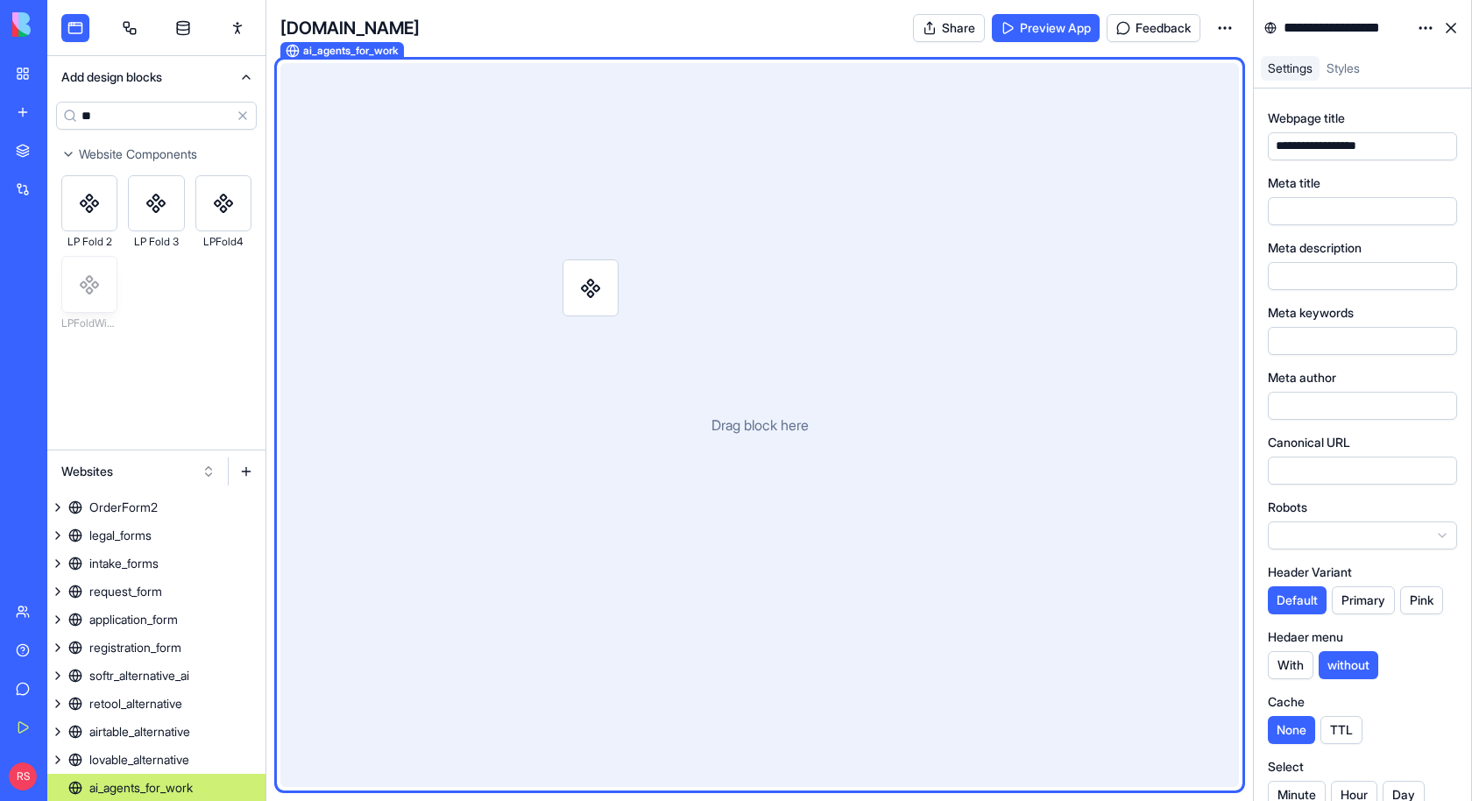
drag, startPoint x: 94, startPoint y: 289, endPoint x: 306, endPoint y: 289, distance: 212.0
click at [595, 293] on div "Add design blocks ** Clear Website Components LP Fold 2 LP Fold 3 LPFold4 LPFol…" at bounding box center [759, 400] width 1424 height 801
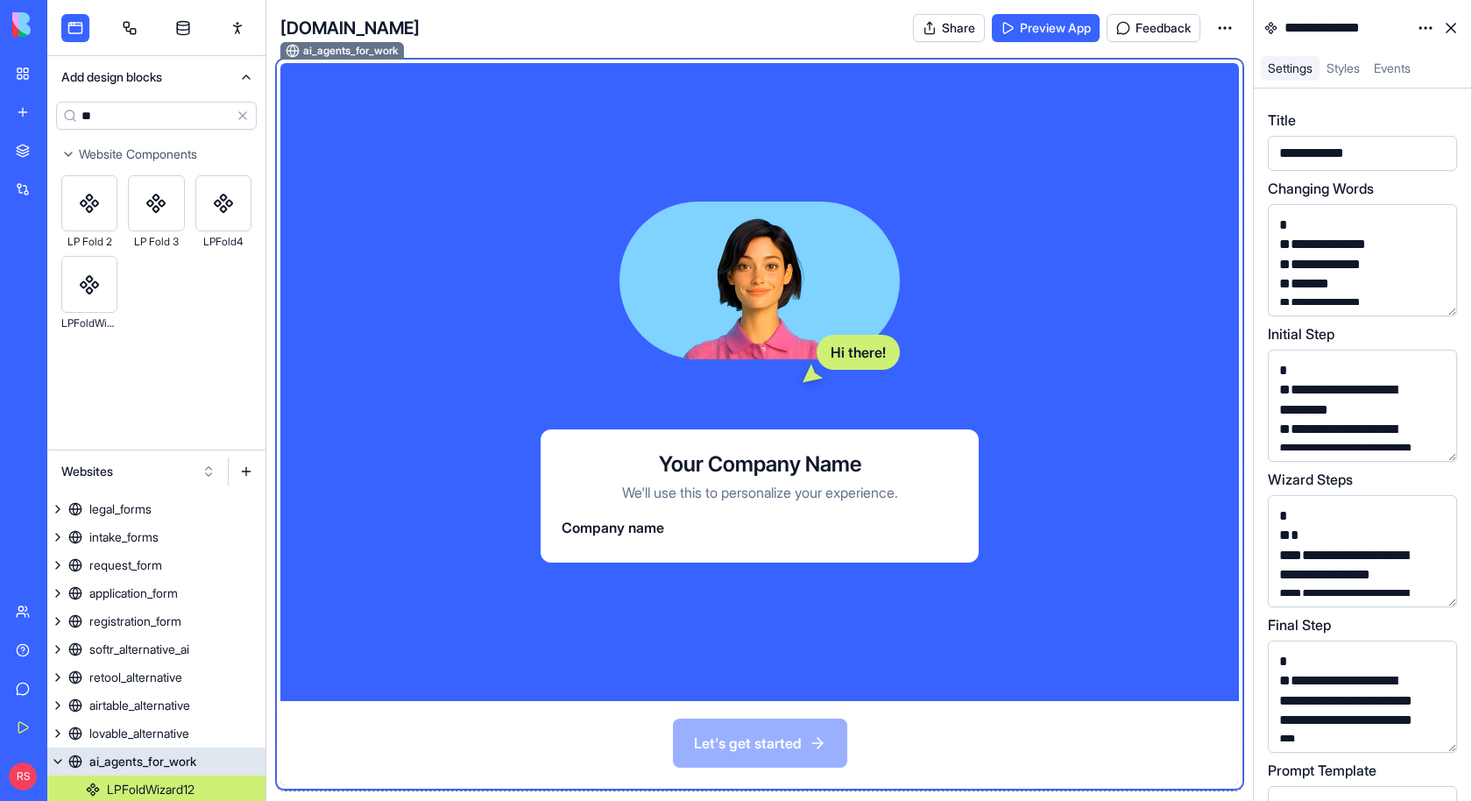
scroll to position [1596, 0]
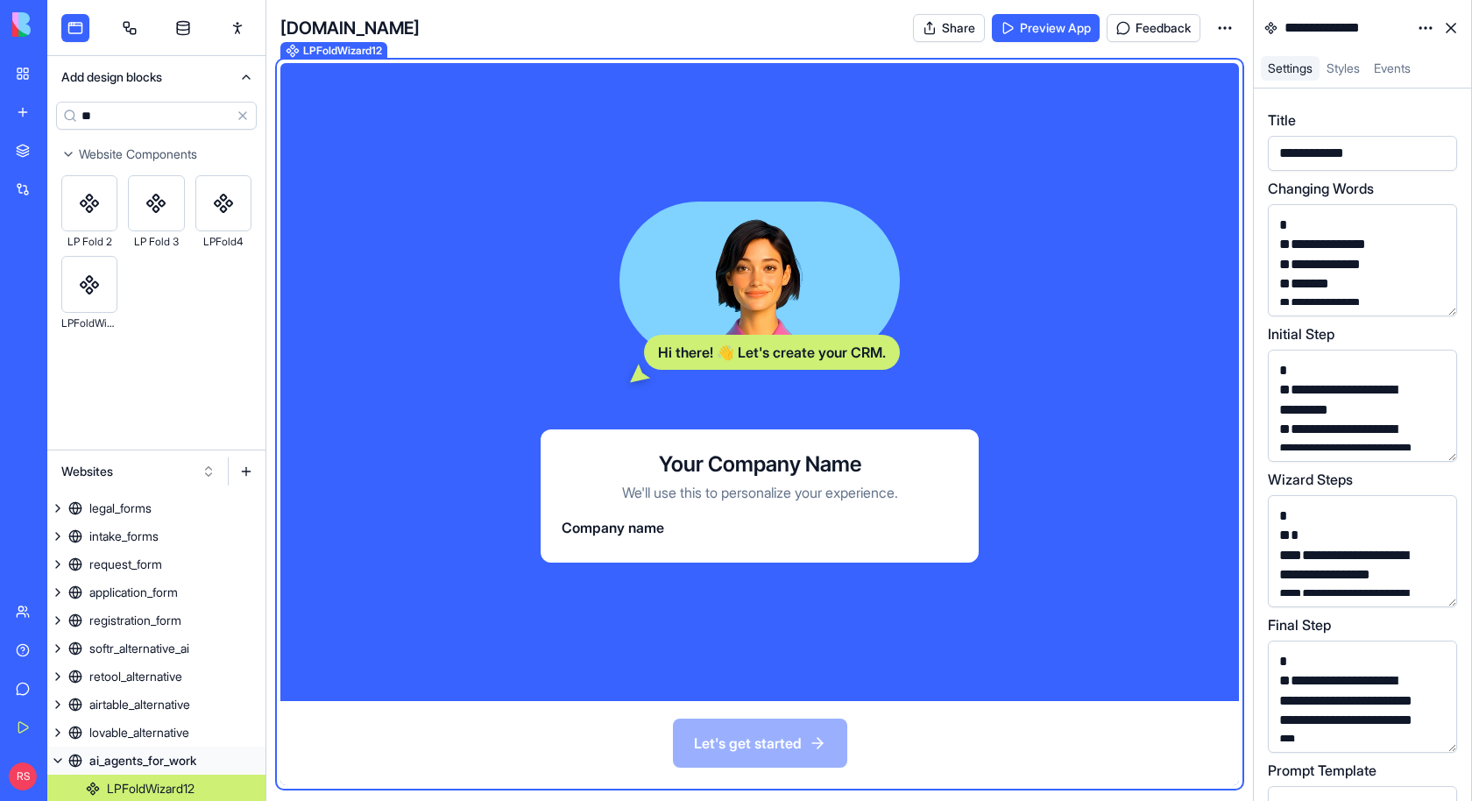
click at [246, 785] on html "BETA My Workspace New app Marketplace Integrations Recent New App New App DocEx…" at bounding box center [736, 400] width 1472 height 801
click at [251, 752] on span "Delete" at bounding box center [255, 753] width 36 height 18
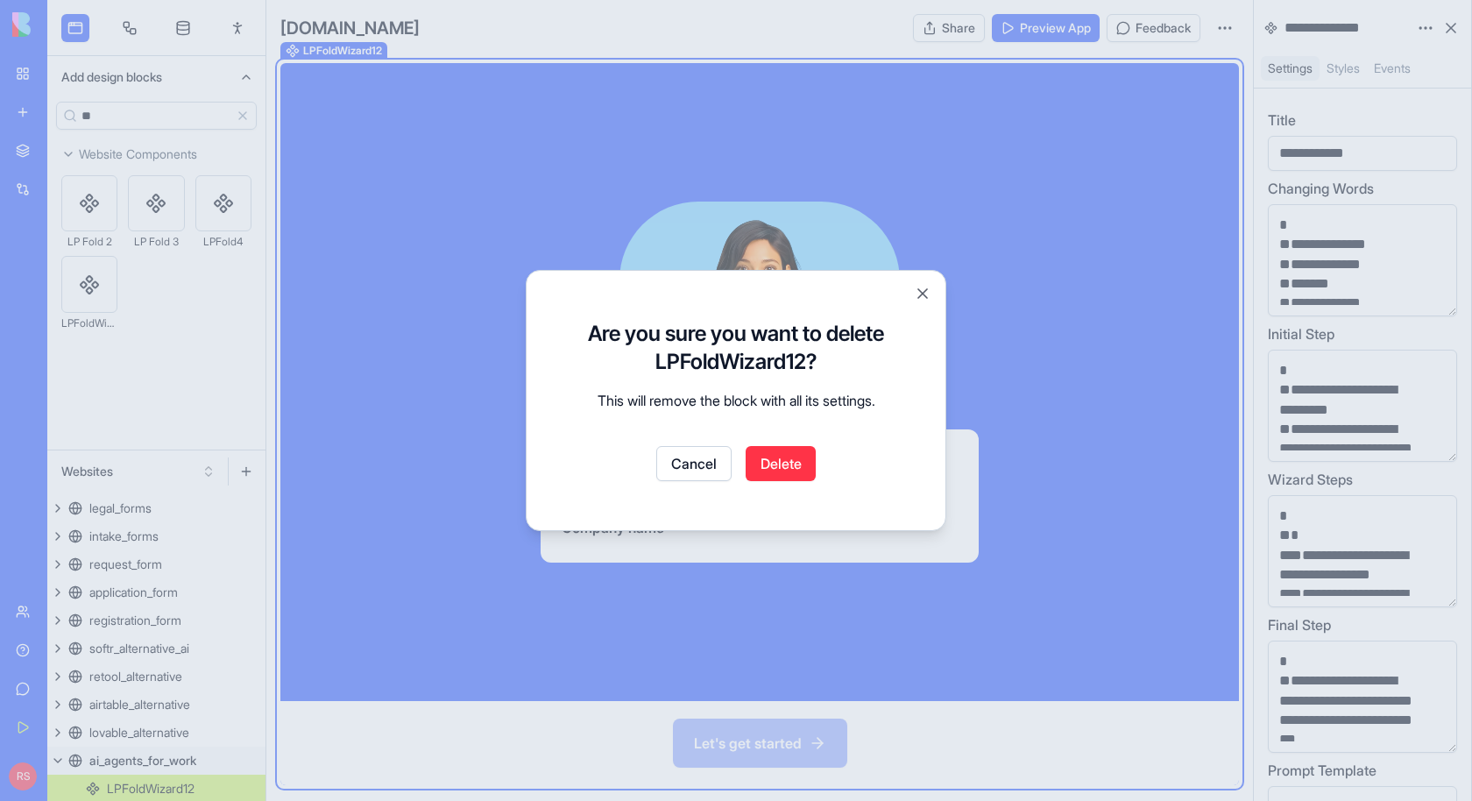
click at [772, 469] on button "Delete" at bounding box center [780, 463] width 70 height 35
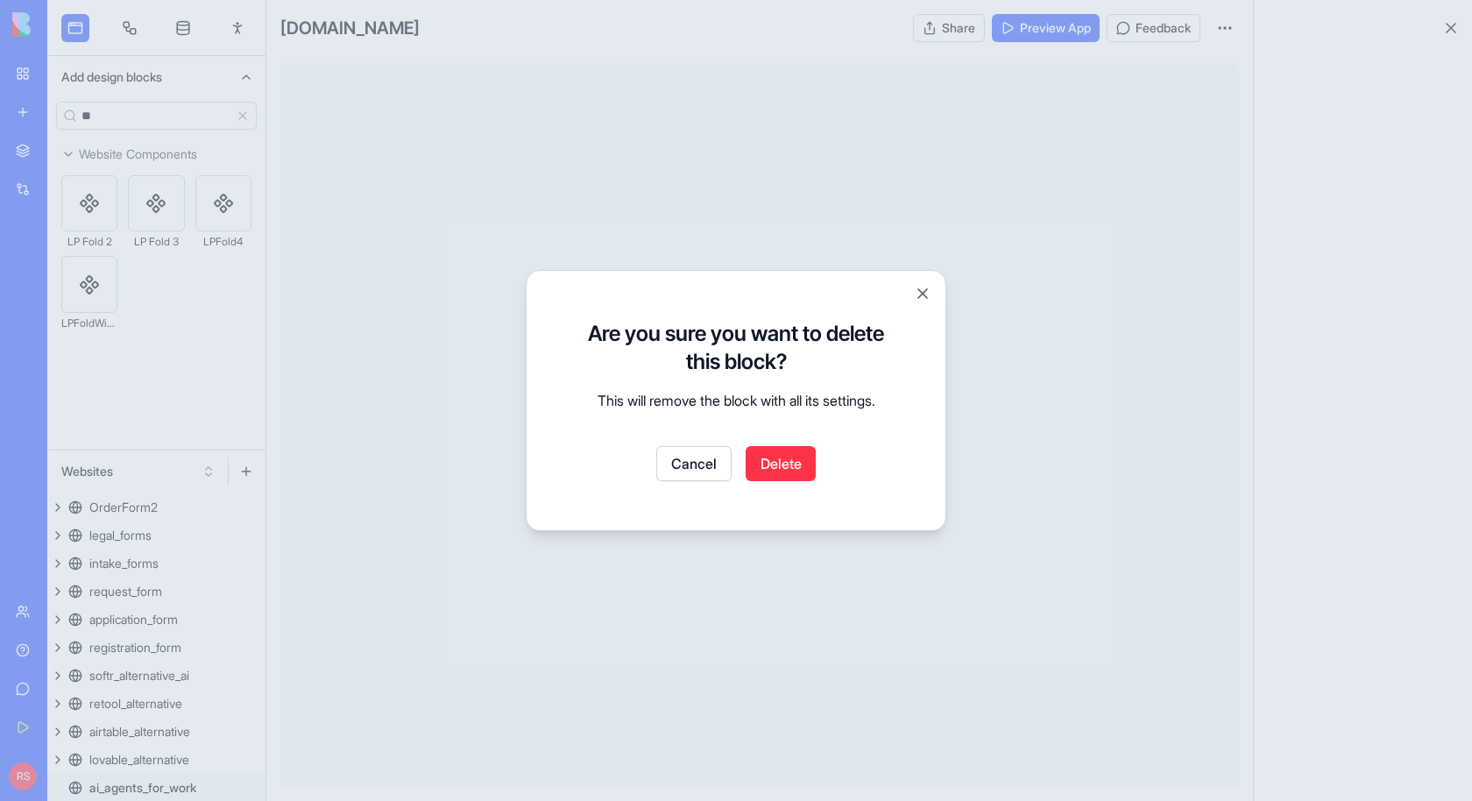
scroll to position [1569, 0]
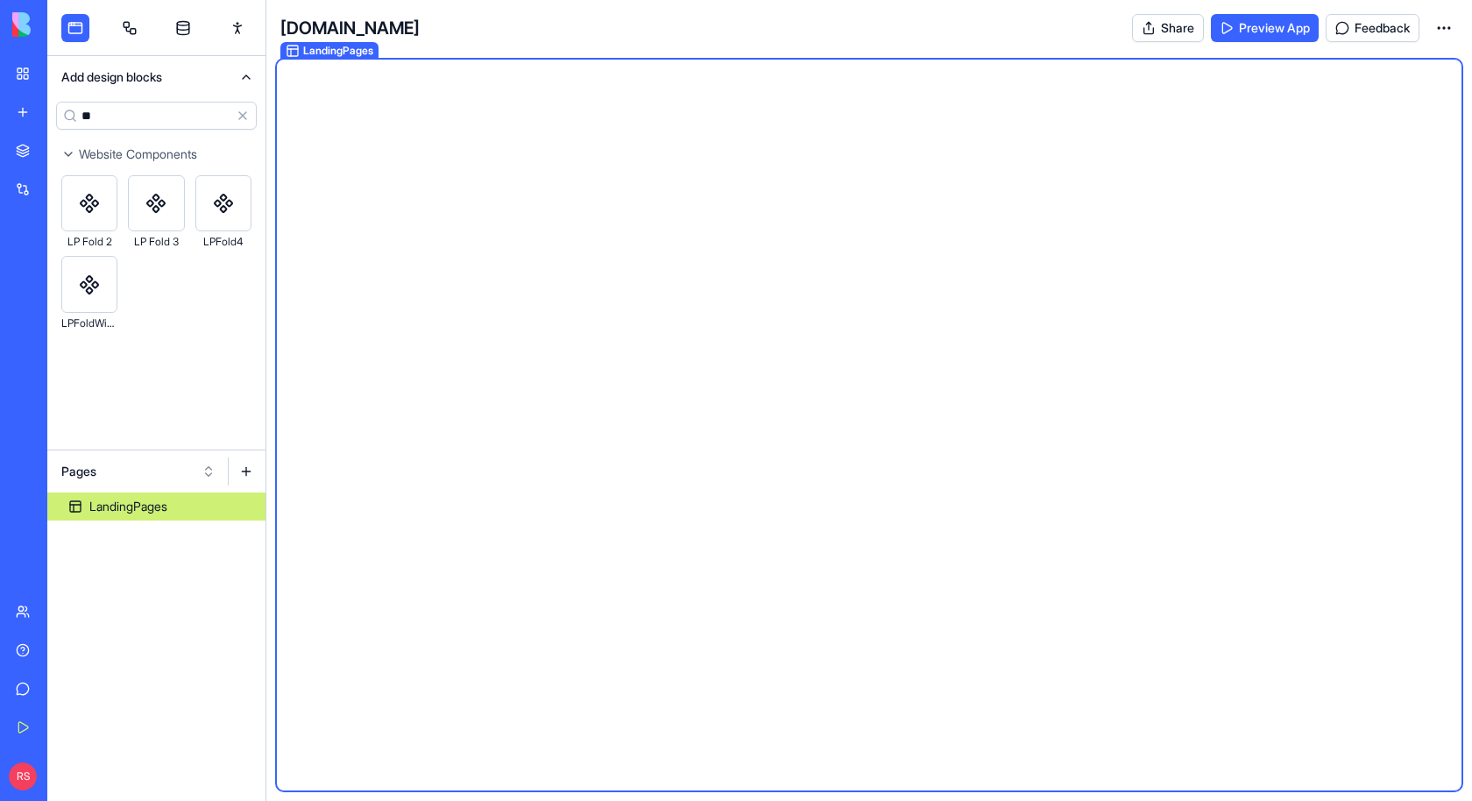
type input "**"
drag, startPoint x: 90, startPoint y: 195, endPoint x: 565, endPoint y: 234, distance: 476.3
click at [565, 234] on div "Add design blocks ** Clear Website Components LP Fold 2 LP Fold 3 LPFold4 LPFol…" at bounding box center [759, 400] width 1424 height 801
click at [241, 120] on button "Clear" at bounding box center [243, 116] width 28 height 28
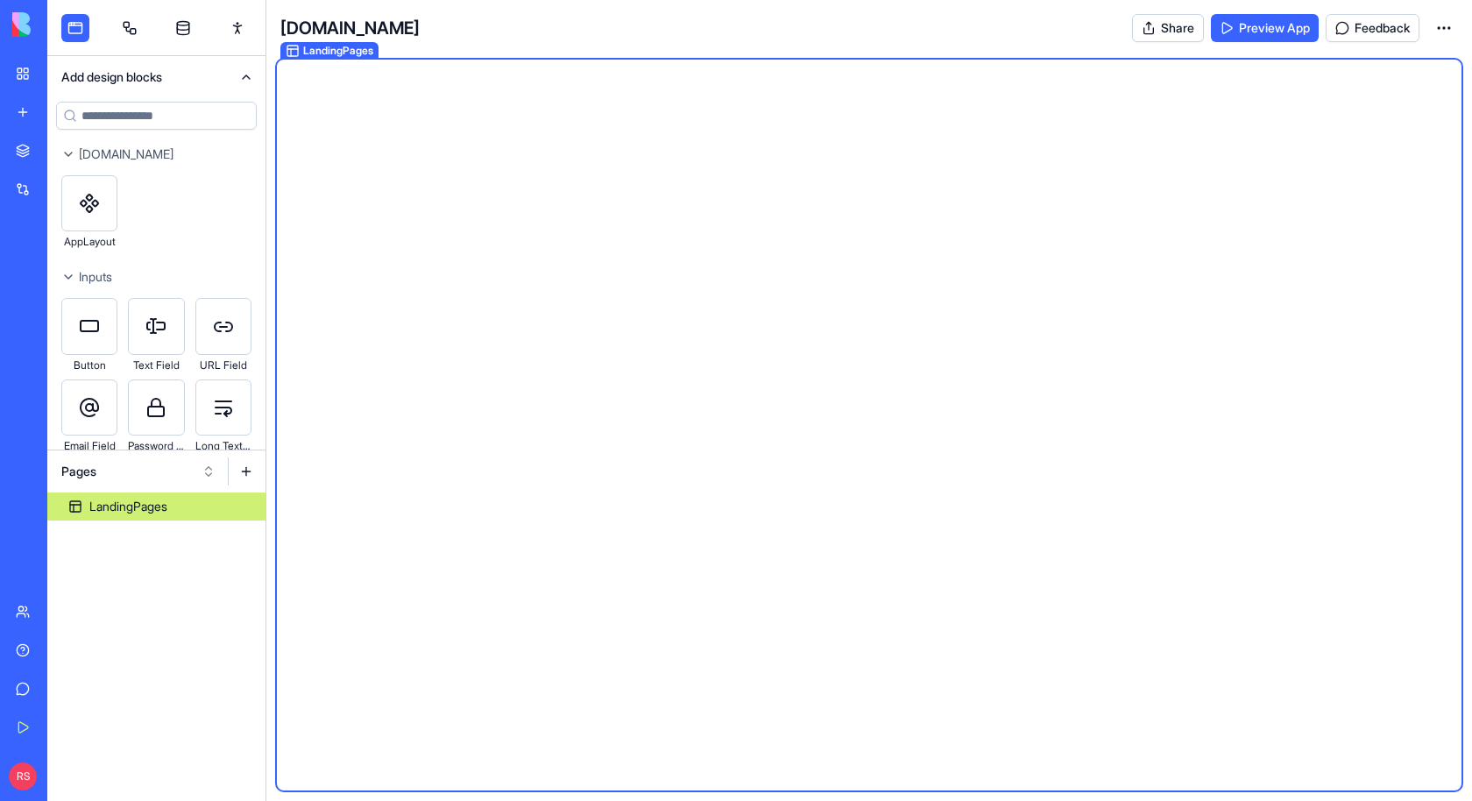
click at [112, 477] on button "Pages" at bounding box center [139, 471] width 172 height 28
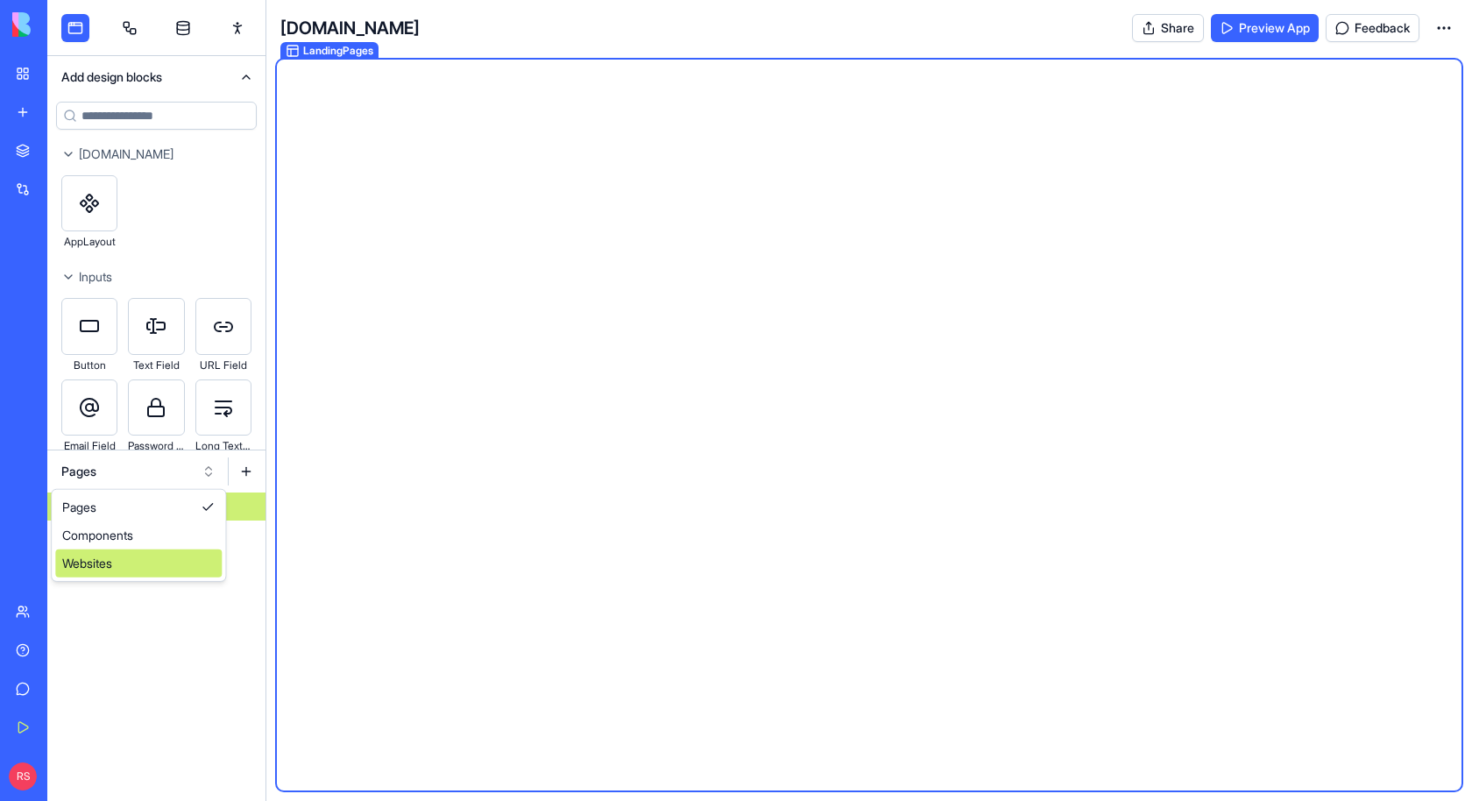
click at [95, 563] on div "Websites" at bounding box center [138, 563] width 166 height 28
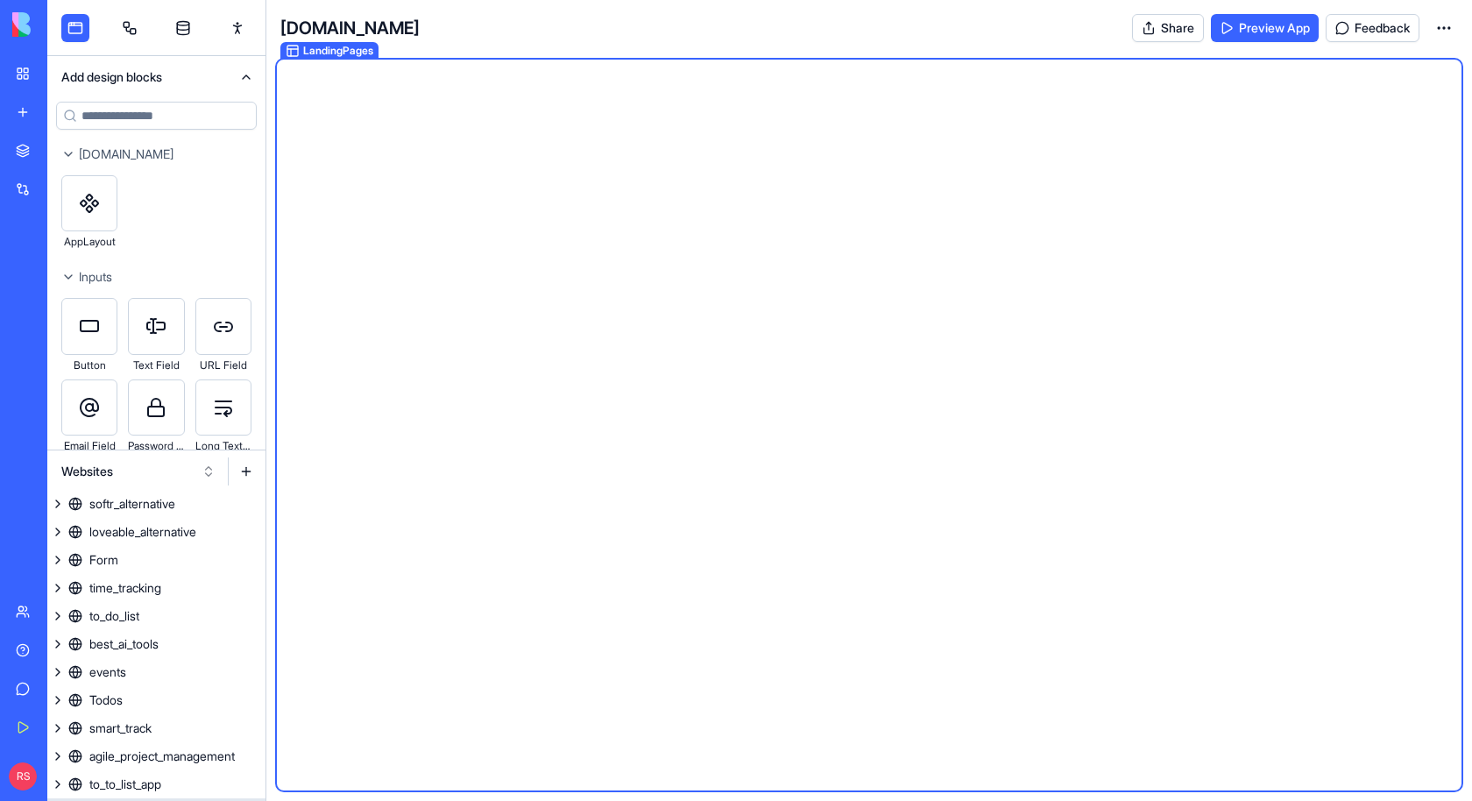
scroll to position [862, 0]
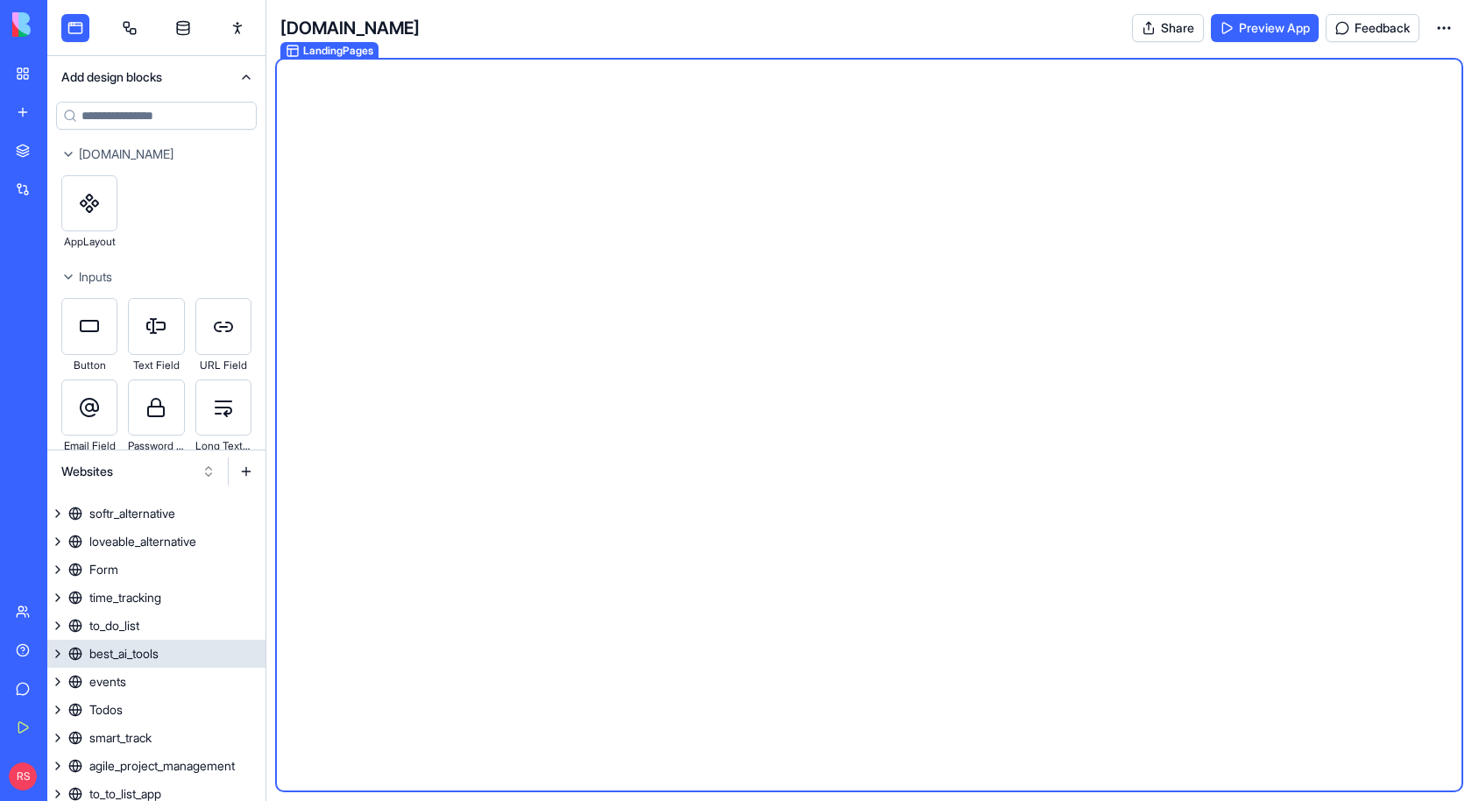
click at [159, 645] on div "best_ai_tools" at bounding box center [123, 654] width 69 height 18
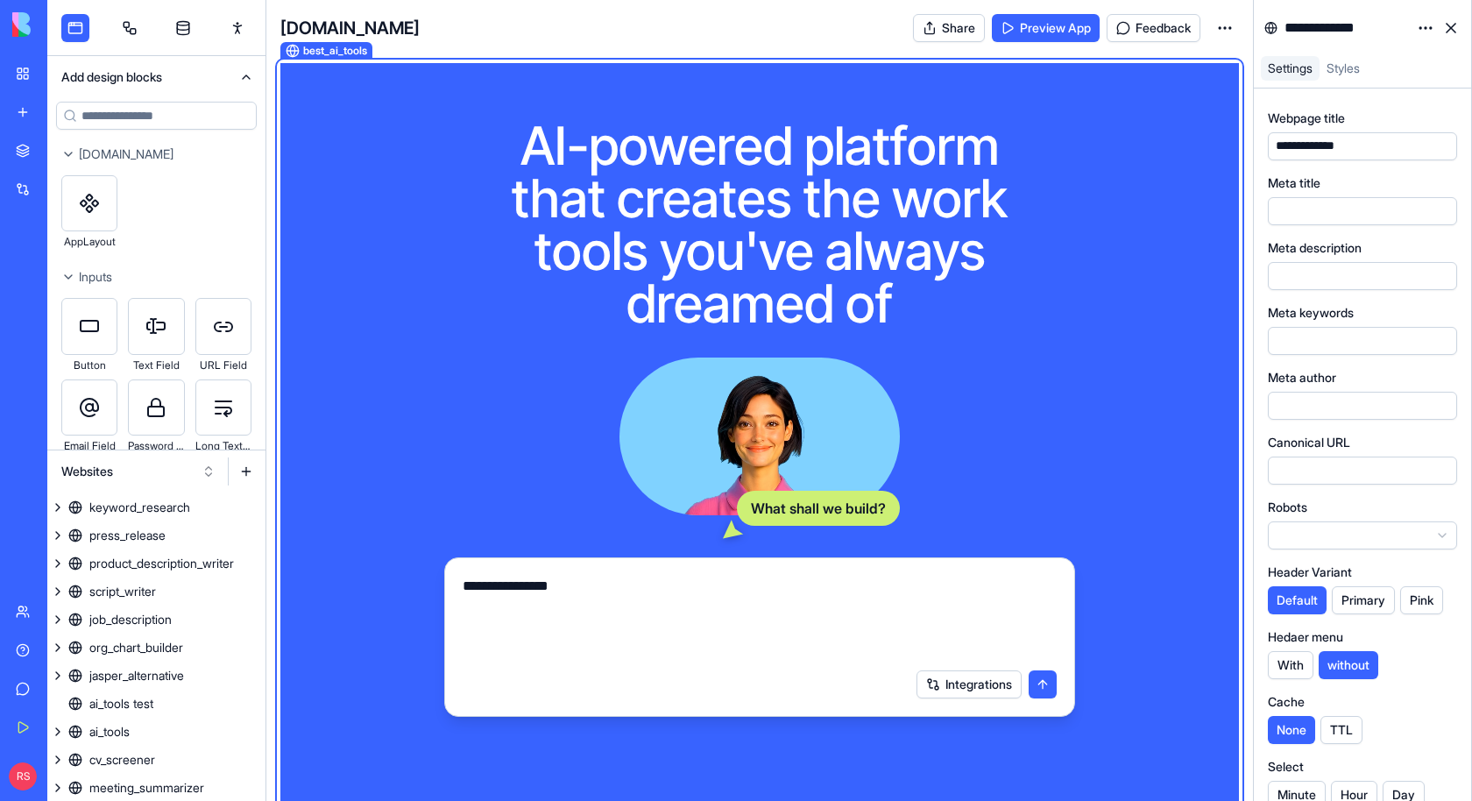
scroll to position [616, 0]
click at [50, 645] on button at bounding box center [57, 647] width 21 height 28
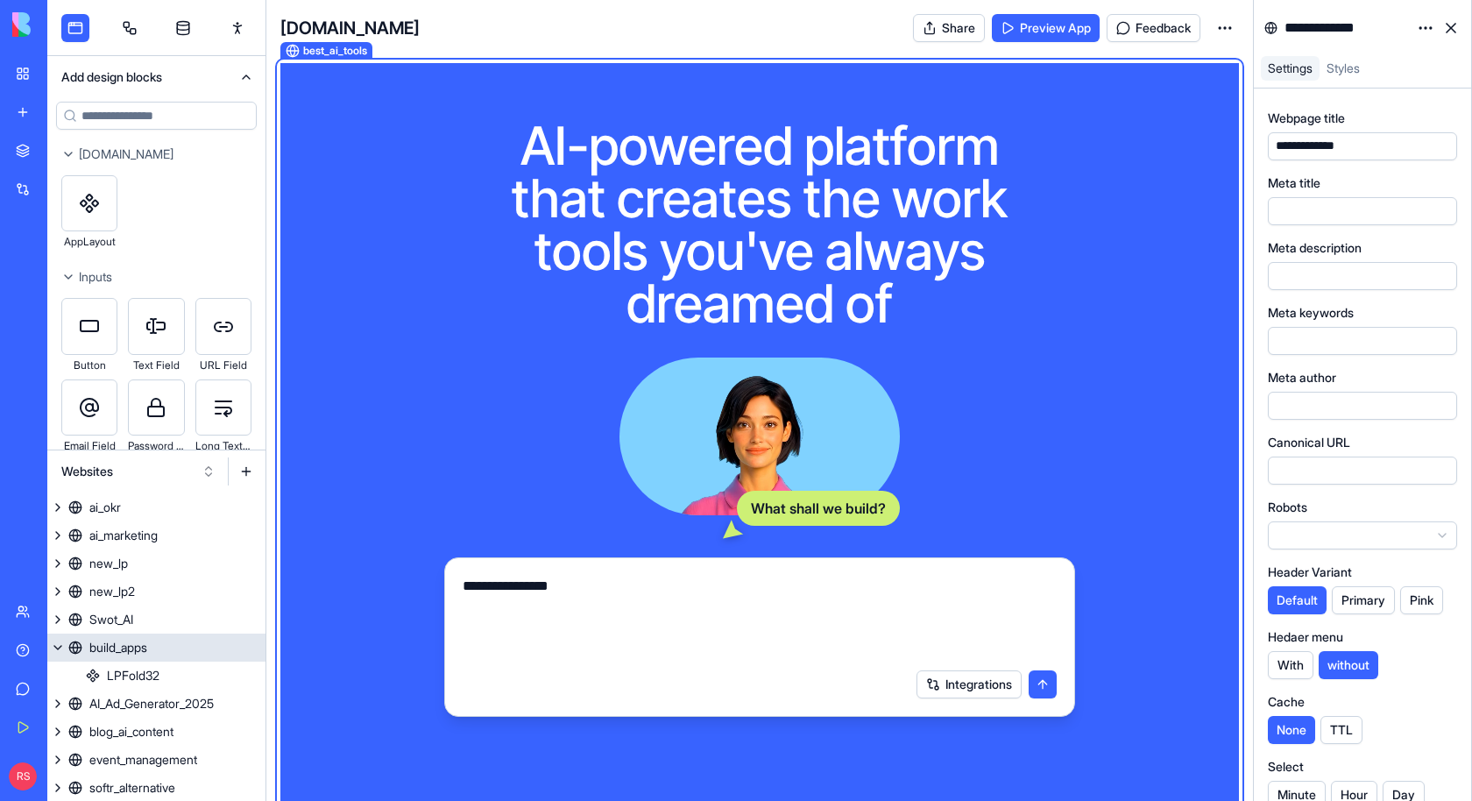
click at [136, 651] on div "build_apps" at bounding box center [118, 648] width 58 height 18
